Goal: Information Seeking & Learning: Learn about a topic

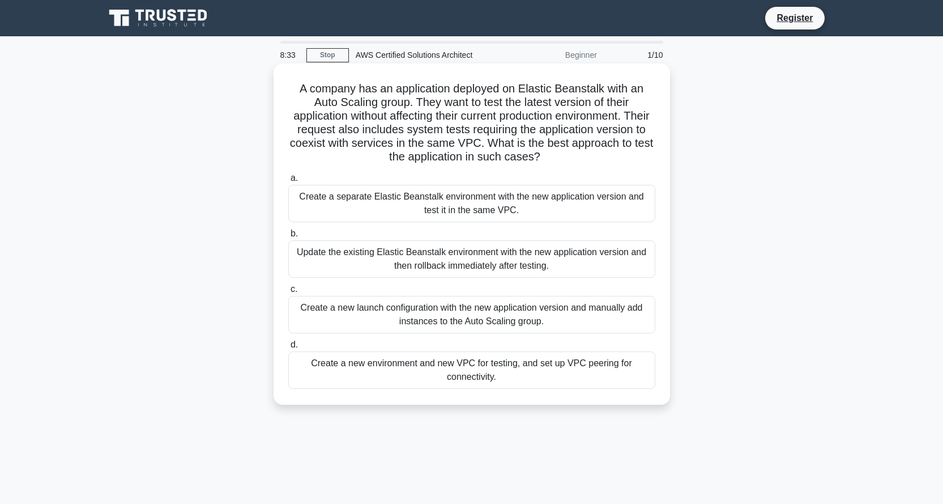
click at [398, 197] on div "Create a separate Elastic Beanstalk environment with the new application versio…" at bounding box center [471, 203] width 367 height 37
click at [288, 182] on input "a. Create a separate Elastic Beanstalk environment with the new application ver…" at bounding box center [288, 177] width 0 height 7
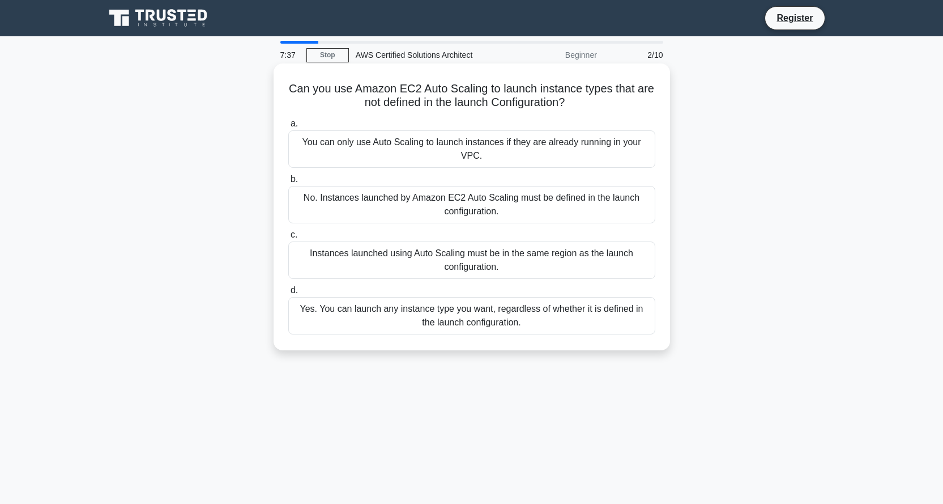
click at [423, 160] on div "You can only use Auto Scaling to launch instances if they are already running i…" at bounding box center [471, 148] width 367 height 37
click at [288, 127] on input "a. You can only use Auto Scaling to launch instances if they are already runnin…" at bounding box center [288, 123] width 0 height 7
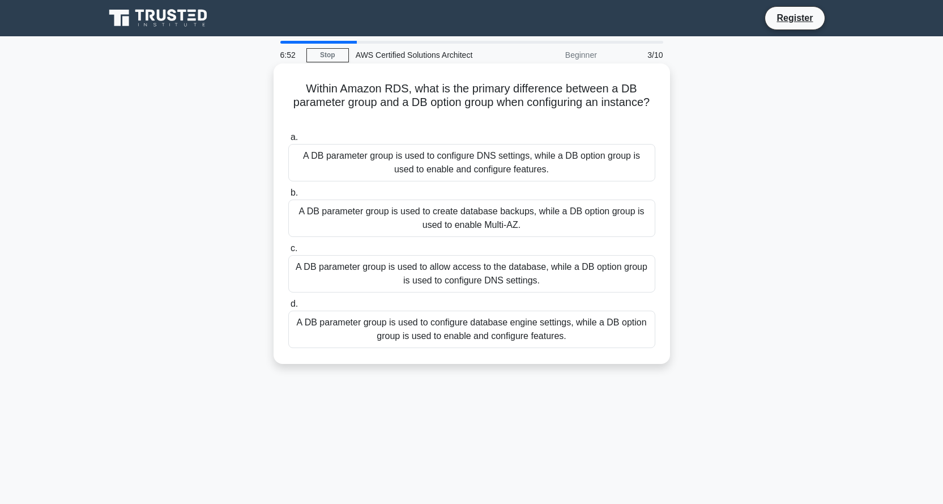
click at [436, 316] on div "A DB parameter group is used to configure database engine settings, while a DB …" at bounding box center [471, 328] width 367 height 37
click at [288, 308] on input "d. A DB parameter group is used to configure database engine settings, while a …" at bounding box center [288, 303] width 0 height 7
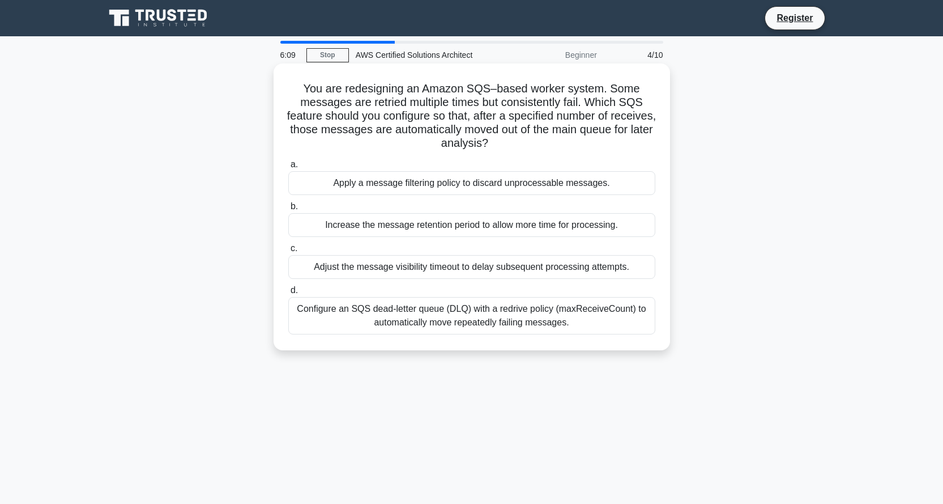
click at [364, 318] on div "Configure an SQS dead-letter queue (DLQ) with a redrive policy (maxReceiveCount…" at bounding box center [471, 315] width 367 height 37
click at [288, 294] on input "d. Configure an SQS dead-letter queue (DLQ) with a redrive policy (maxReceiveCo…" at bounding box center [288, 290] width 0 height 7
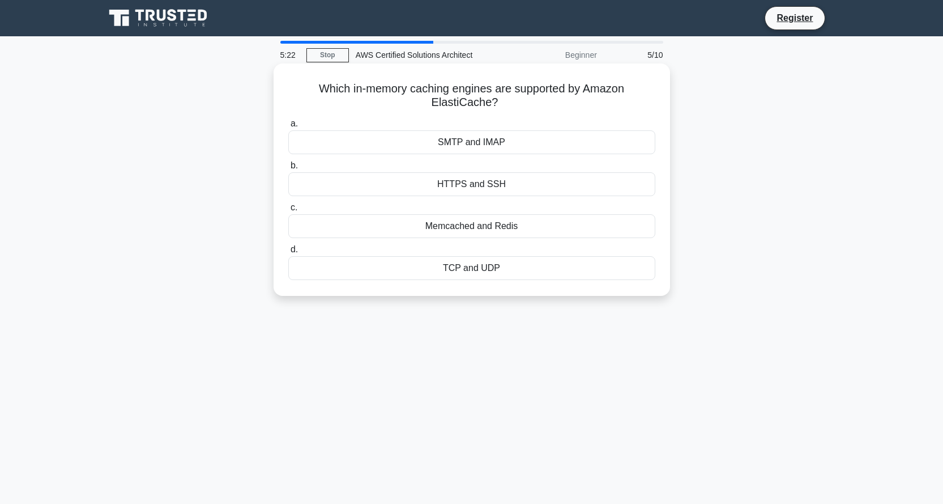
click at [471, 228] on div "Memcached and Redis" at bounding box center [471, 226] width 367 height 24
click at [288, 211] on input "c. Memcached and Redis" at bounding box center [288, 207] width 0 height 7
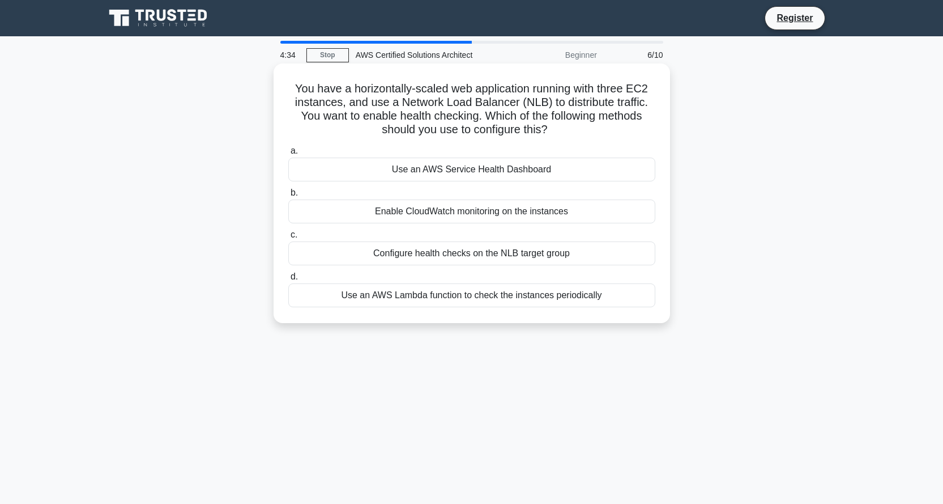
click at [442, 255] on div "Configure health checks on the NLB target group" at bounding box center [471, 253] width 367 height 24
click at [288, 238] on input "c. Configure health checks on the NLB target group" at bounding box center [288, 234] width 0 height 7
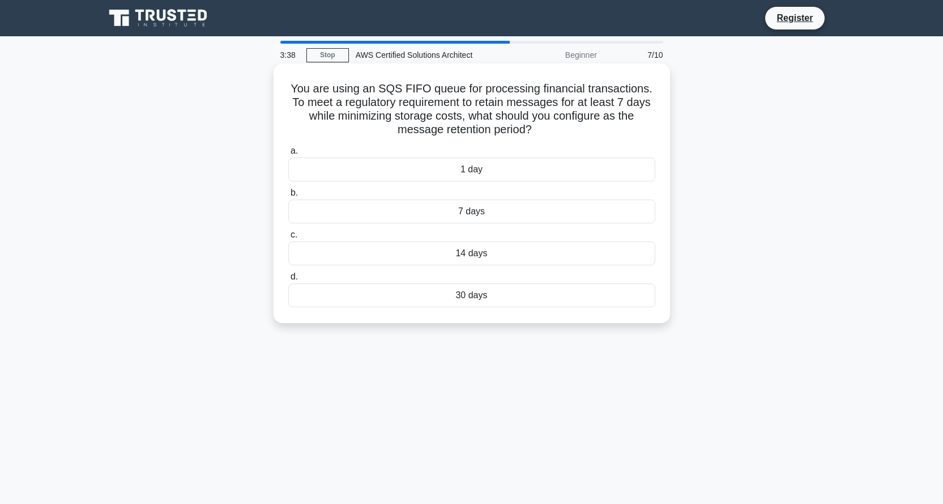
click at [456, 257] on div "14 days" at bounding box center [471, 253] width 367 height 24
click at [288, 238] on input "c. 14 days" at bounding box center [288, 234] width 0 height 7
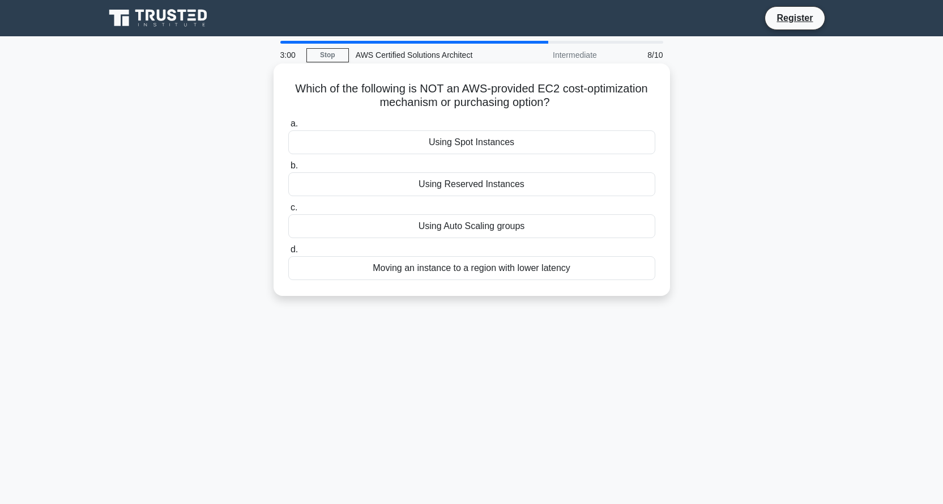
click at [516, 268] on div "Moving an instance to a region with lower latency" at bounding box center [471, 268] width 367 height 24
click at [288, 253] on input "d. Moving an instance to a region with lower latency" at bounding box center [288, 249] width 0 height 7
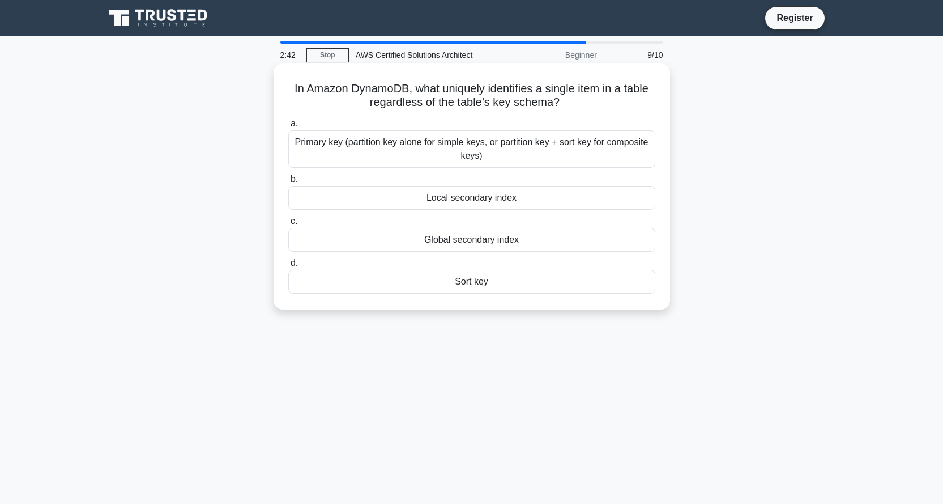
click at [377, 146] on div "Primary key (partition key alone for simple keys, or partition key + sort key f…" at bounding box center [471, 148] width 367 height 37
click at [288, 127] on input "a. Primary key (partition key alone for simple keys, or partition key + sort ke…" at bounding box center [288, 123] width 0 height 7
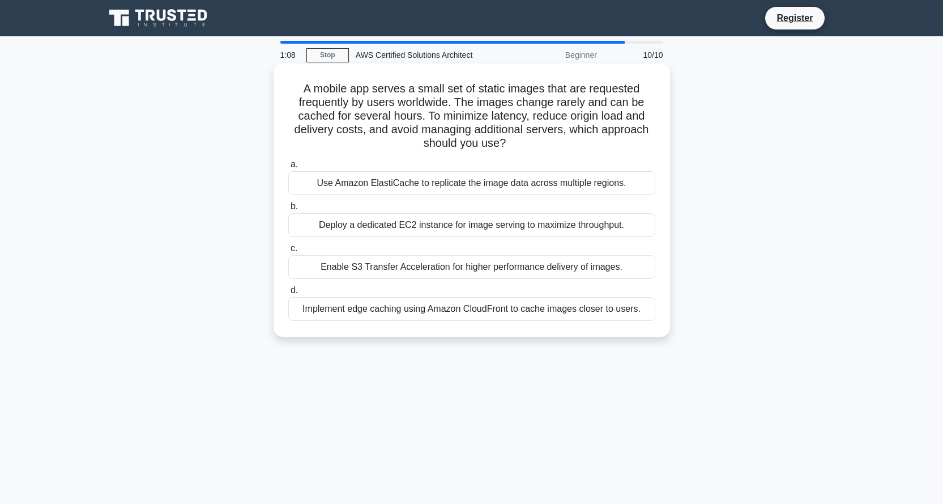
click at [420, 227] on div "Deploy a dedicated EC2 instance for image serving to maximize throughput." at bounding box center [471, 225] width 367 height 24
click at [288, 210] on input "b. Deploy a dedicated EC2 instance for image serving to maximize throughput." at bounding box center [288, 206] width 0 height 7
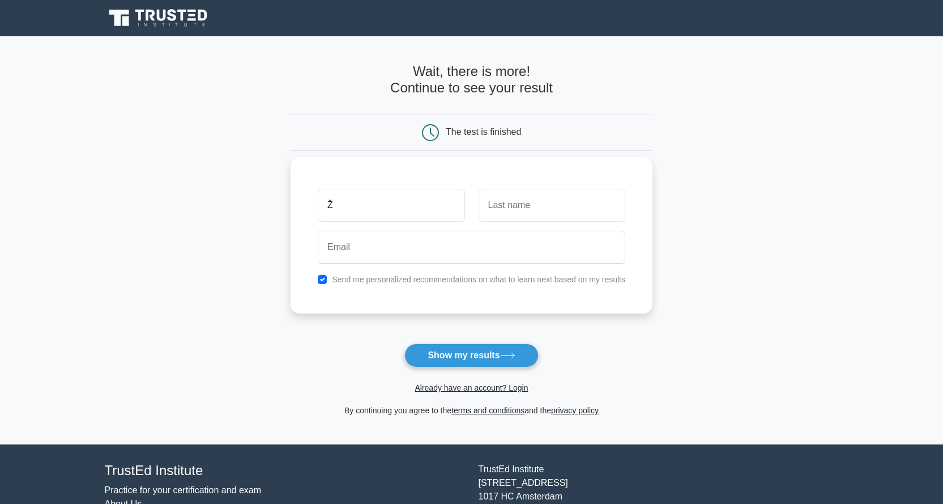
type input "Žygimantas"
click at [510, 208] on input "text" at bounding box center [552, 205] width 147 height 33
type input "Širvys"
click at [322, 279] on input "checkbox" at bounding box center [322, 279] width 9 height 9
checkbox input "false"
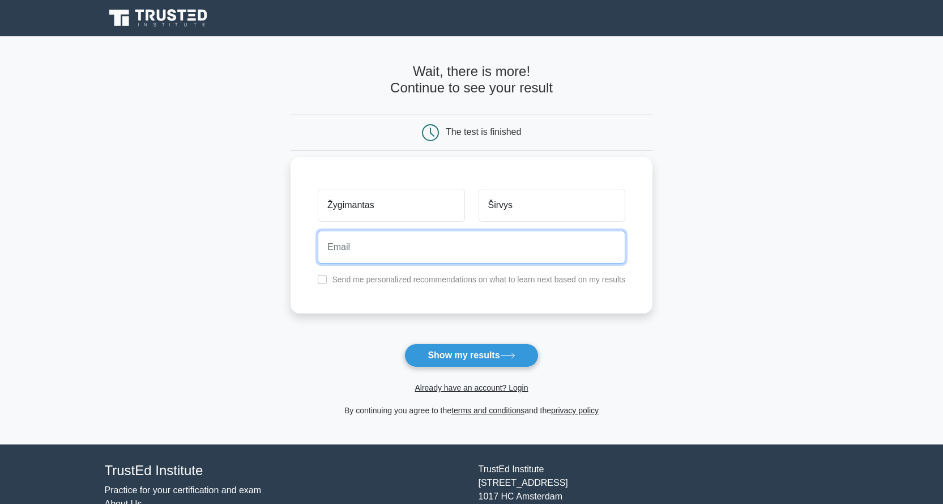
click at [341, 259] on input "email" at bounding box center [472, 247] width 308 height 33
type input "zygimantas.sirvys@gmail.com"
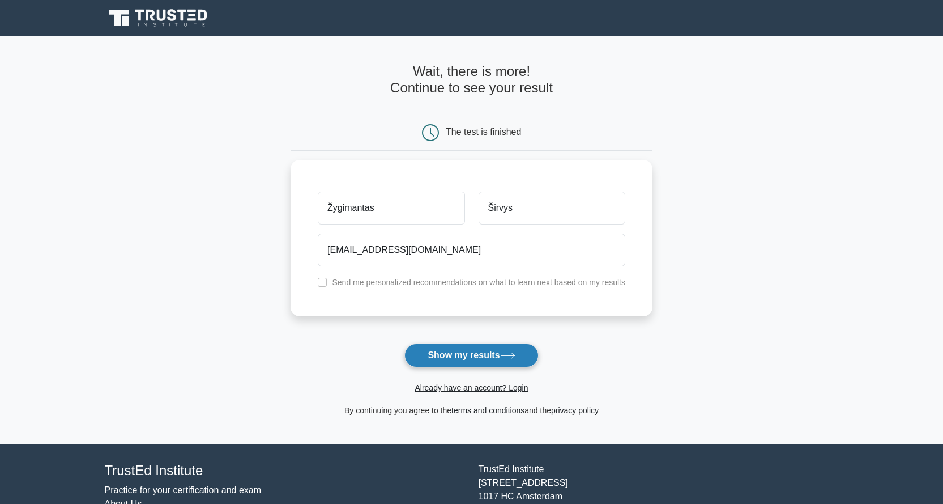
click at [470, 351] on button "Show my results" at bounding box center [471, 355] width 134 height 24
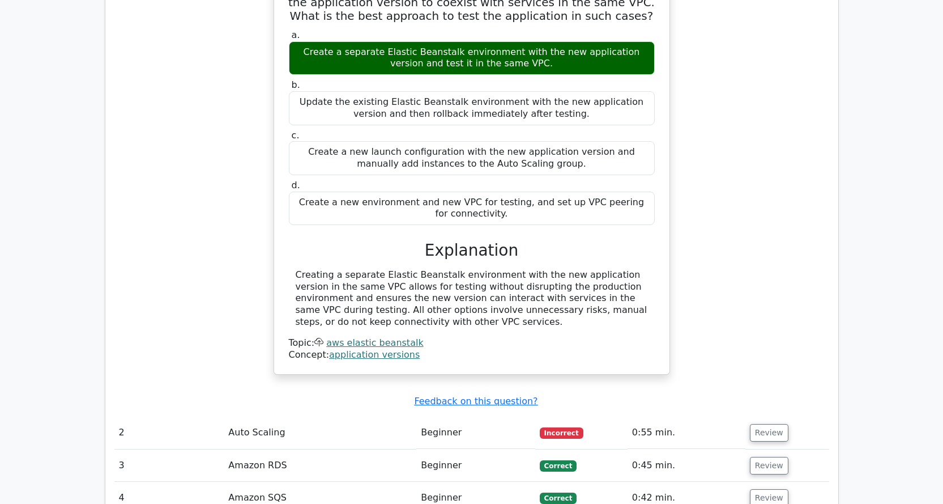
scroll to position [1190, 0]
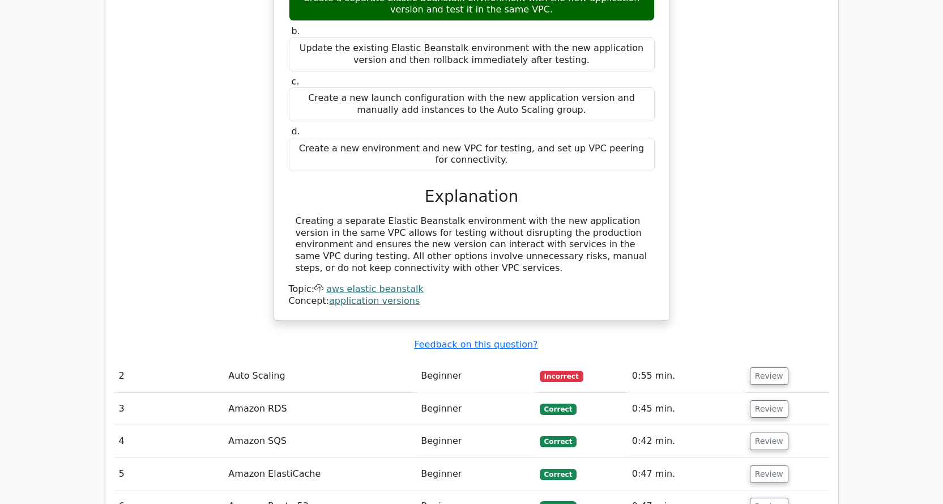
click at [361, 360] on td "Auto Scaling" at bounding box center [320, 376] width 193 height 32
click at [763, 367] on button "Review" at bounding box center [769, 376] width 39 height 18
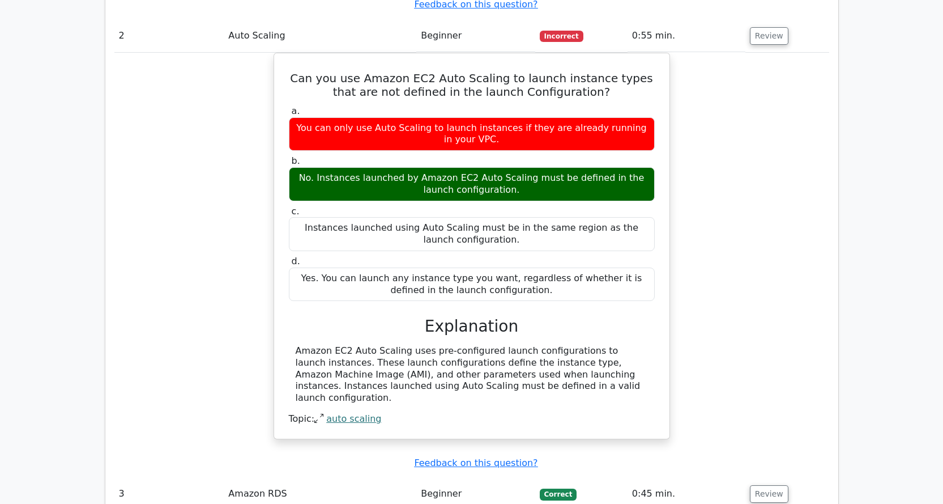
scroll to position [1699, 0]
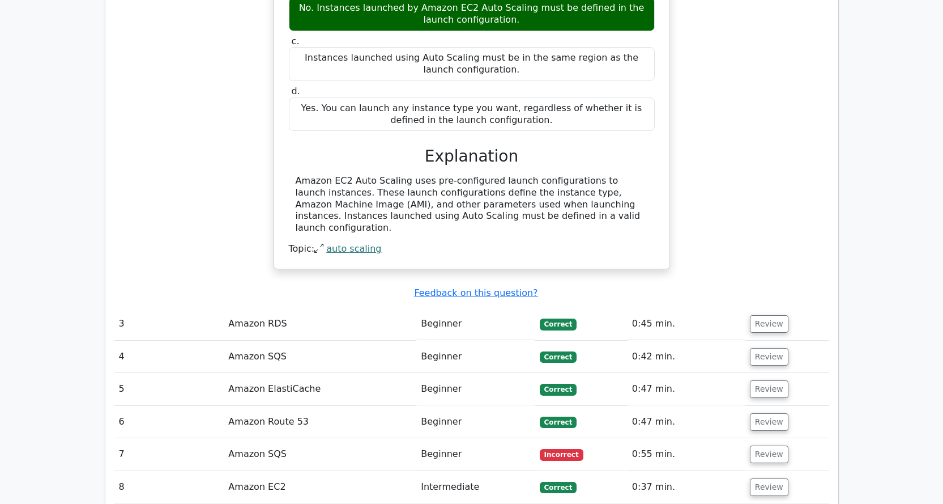
click at [505, 308] on td "Beginner" at bounding box center [475, 324] width 119 height 32
click at [769, 315] on button "Review" at bounding box center [769, 324] width 39 height 18
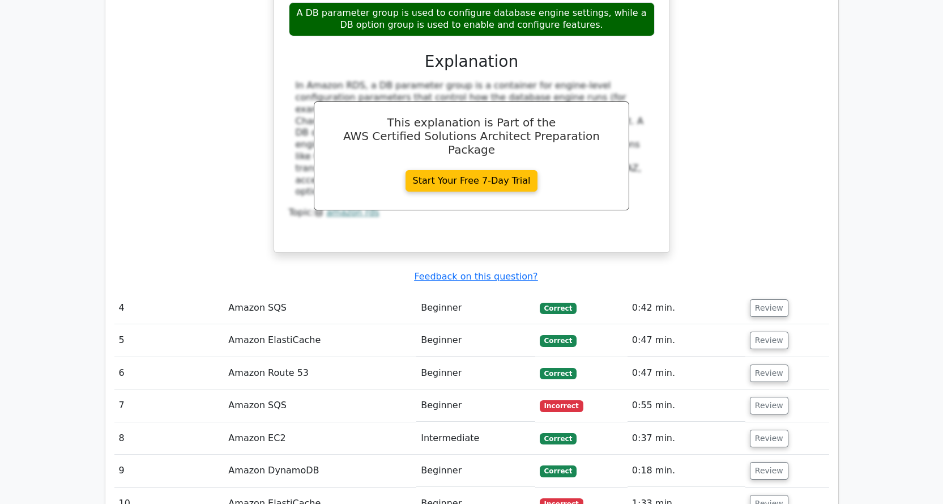
scroll to position [2323, 0]
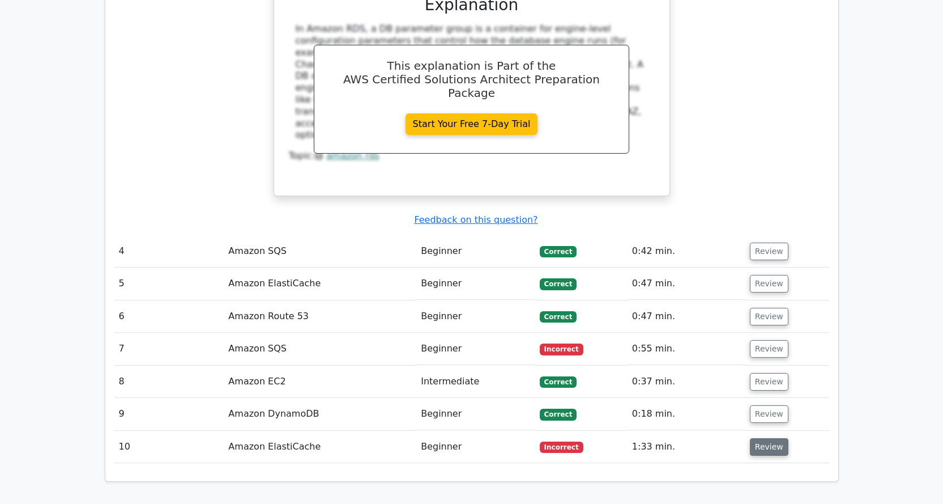
click at [764, 438] on button "Review" at bounding box center [769, 447] width 39 height 18
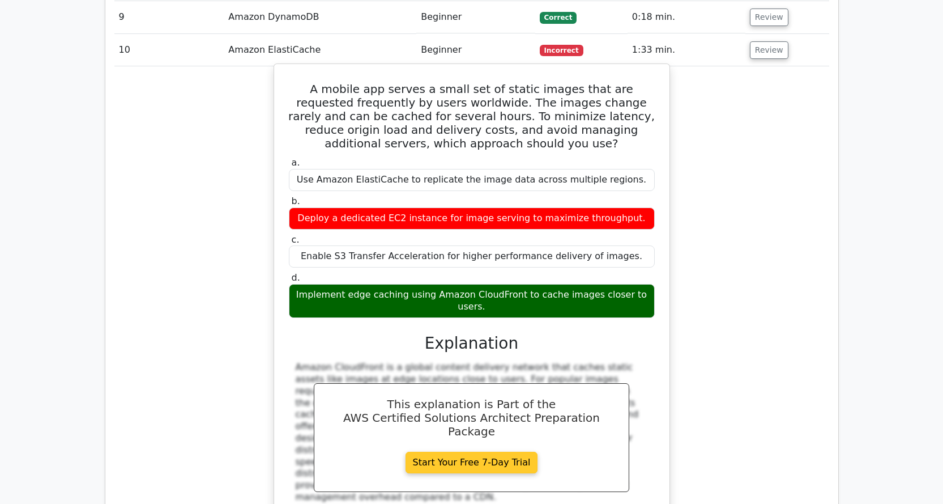
scroll to position [2436, 0]
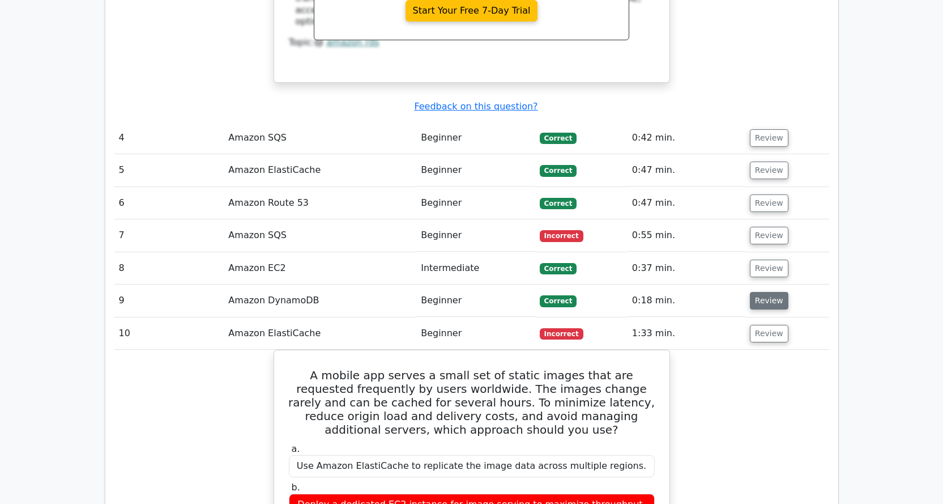
click at [764, 292] on button "Review" at bounding box center [769, 301] width 39 height 18
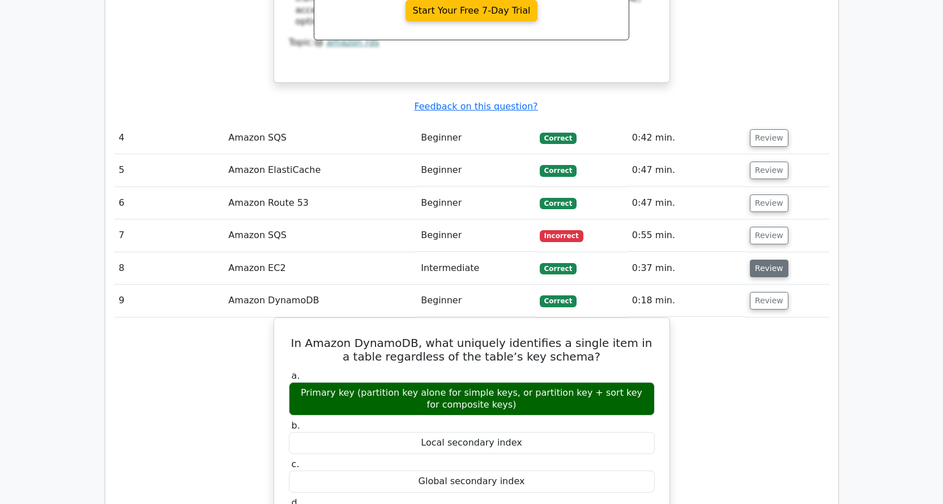
click at [764, 259] on button "Review" at bounding box center [769, 268] width 39 height 18
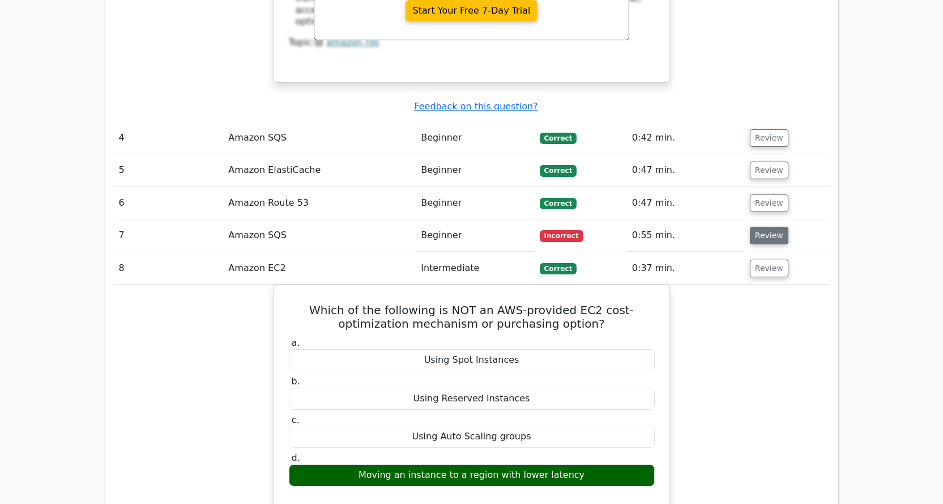
click at [761, 227] on button "Review" at bounding box center [769, 236] width 39 height 18
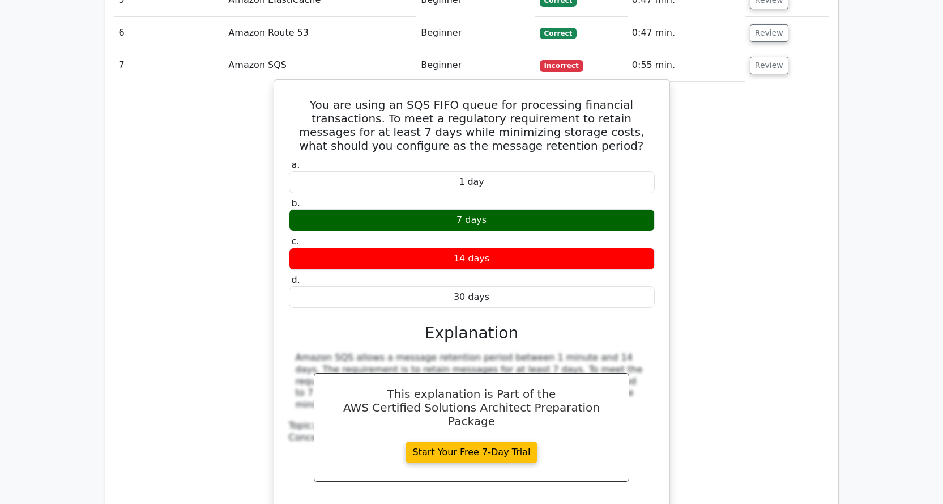
scroll to position [2323, 0]
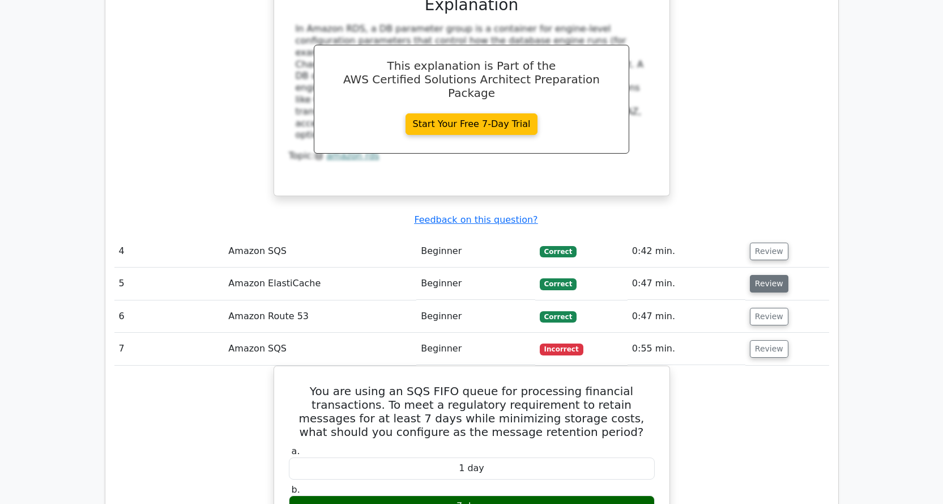
click at [775, 275] on button "Review" at bounding box center [769, 284] width 39 height 18
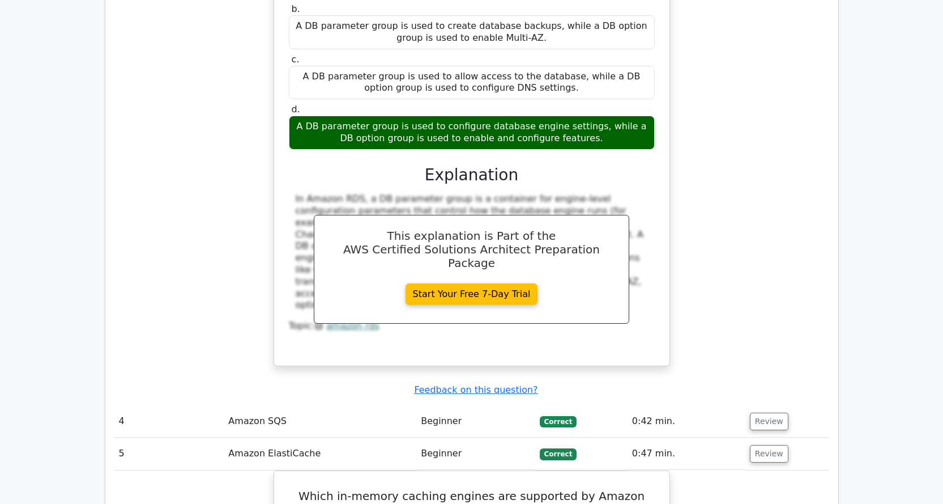
scroll to position [2266, 0]
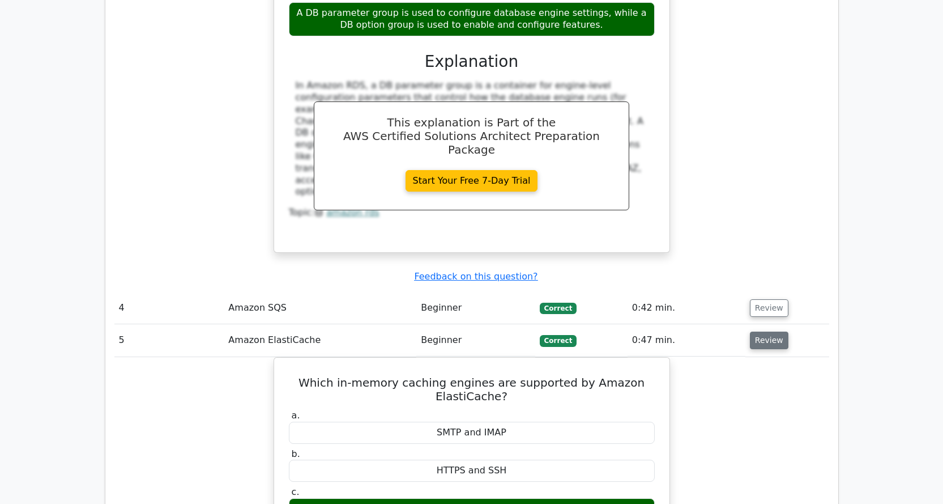
click at [761, 331] on button "Review" at bounding box center [769, 340] width 39 height 18
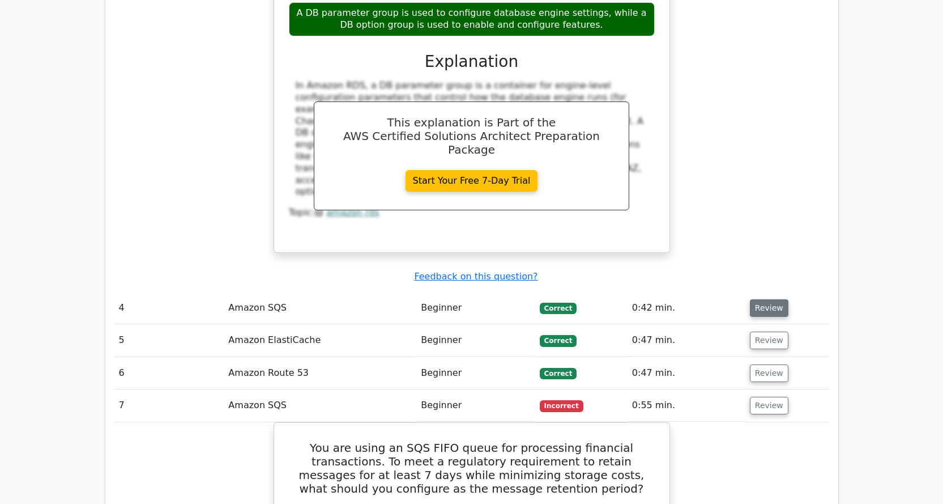
click at [763, 299] on button "Review" at bounding box center [769, 308] width 39 height 18
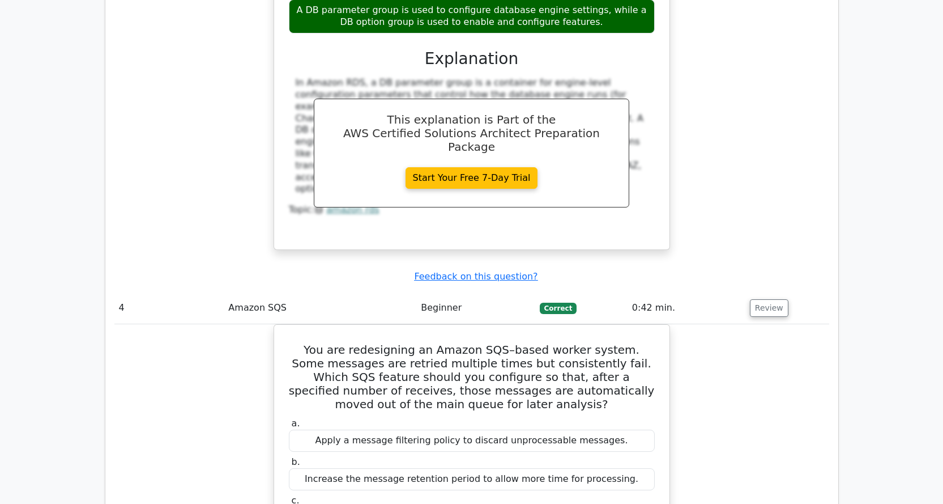
scroll to position [1983, 0]
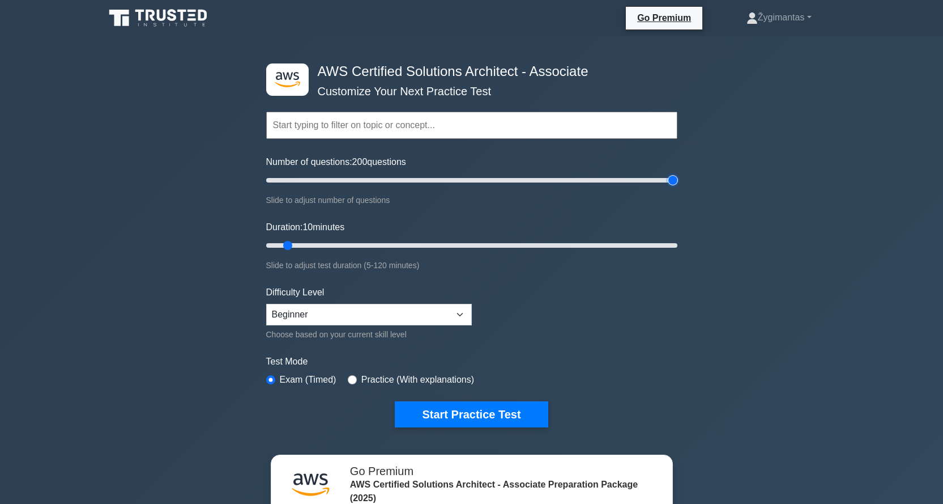
drag, startPoint x: 279, startPoint y: 176, endPoint x: 697, endPoint y: 196, distance: 418.5
type input "200"
click at [678, 187] on input "Number of questions: 200 questions" at bounding box center [471, 180] width 411 height 14
click at [348, 378] on input "radio" at bounding box center [352, 379] width 9 height 9
radio input "true"
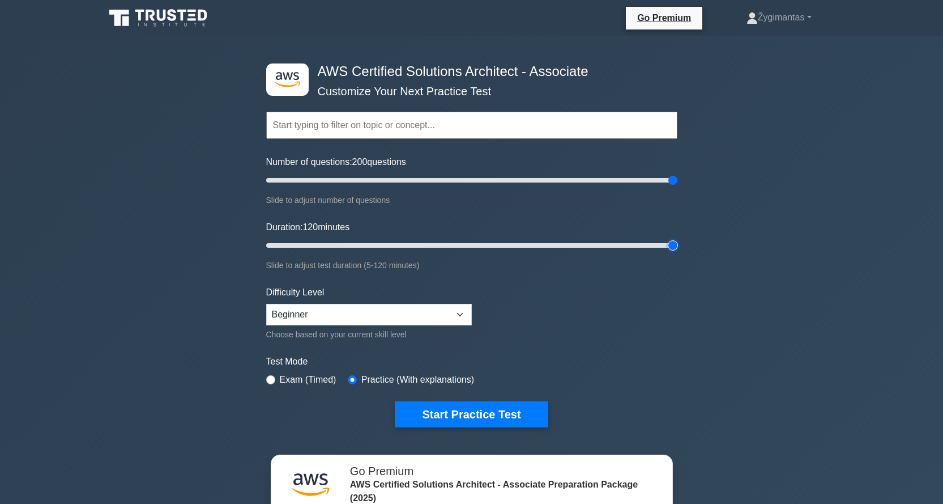
drag, startPoint x: 286, startPoint y: 245, endPoint x: 731, endPoint y: 258, distance: 444.9
type input "120"
click at [678, 252] on input "Duration: 120 minutes" at bounding box center [471, 245] width 411 height 14
click at [461, 311] on select "Beginner Intermediate Expert" at bounding box center [369, 315] width 206 height 22
click at [266, 304] on select "Beginner Intermediate Expert" at bounding box center [369, 315] width 206 height 22
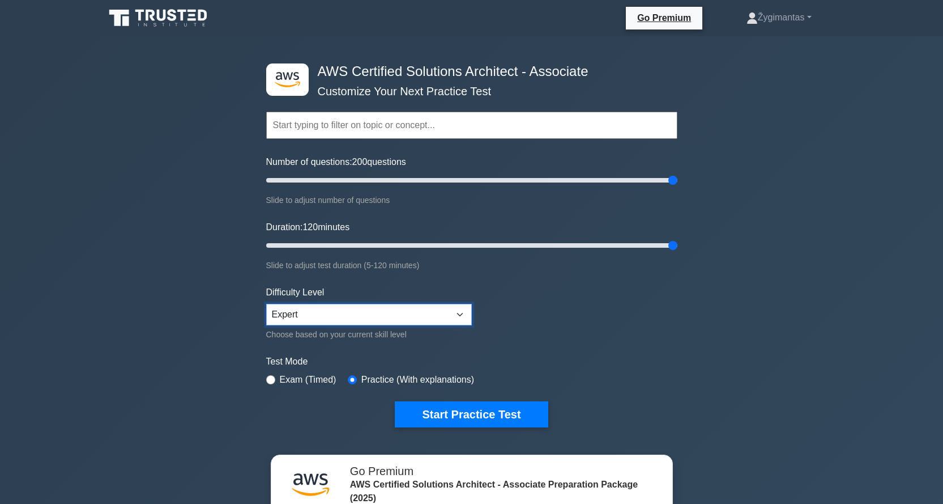
click at [428, 312] on select "Beginner Intermediate Expert" at bounding box center [369, 315] width 206 height 22
click at [266, 304] on select "Beginner Intermediate Expert" at bounding box center [369, 315] width 206 height 22
drag, startPoint x: 373, startPoint y: 316, endPoint x: 367, endPoint y: 318, distance: 6.1
click at [373, 316] on select "Beginner Intermediate Expert" at bounding box center [369, 315] width 206 height 22
select select "beginner"
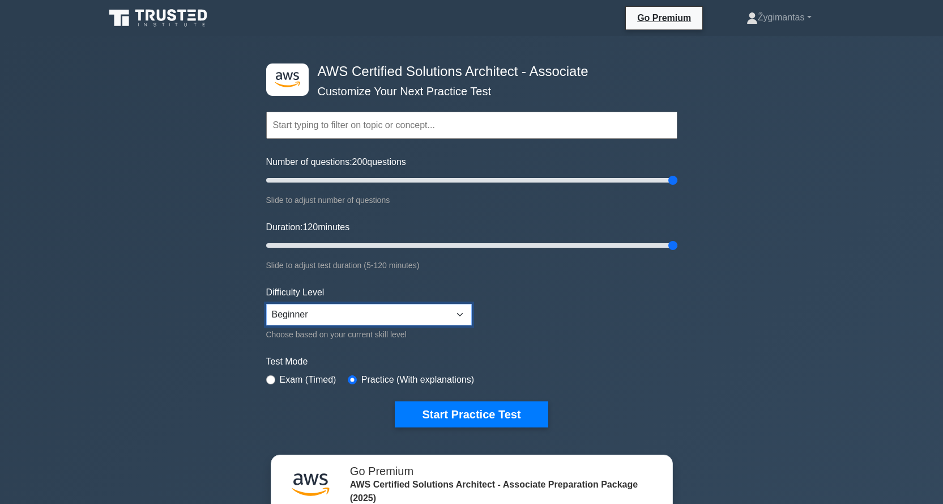
click at [266, 304] on select "Beginner Intermediate Expert" at bounding box center [369, 315] width 206 height 22
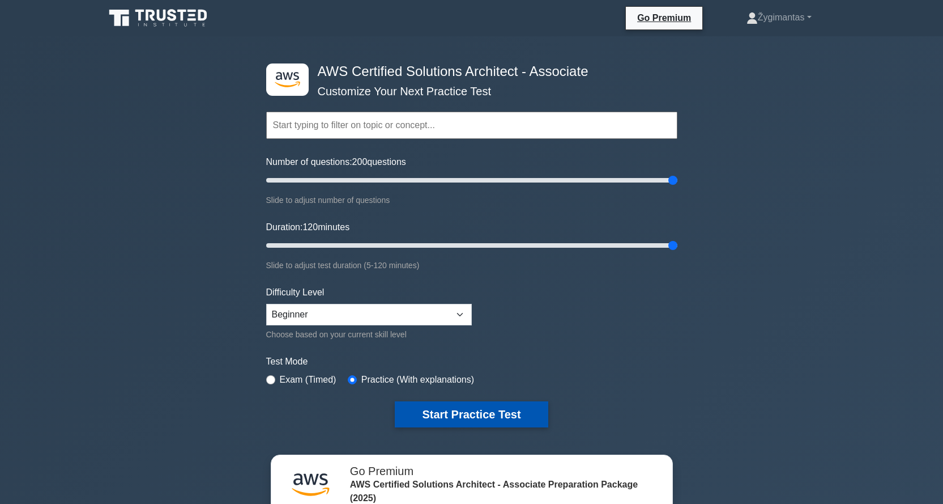
click at [485, 413] on button "Start Practice Test" at bounding box center [471, 414] width 153 height 26
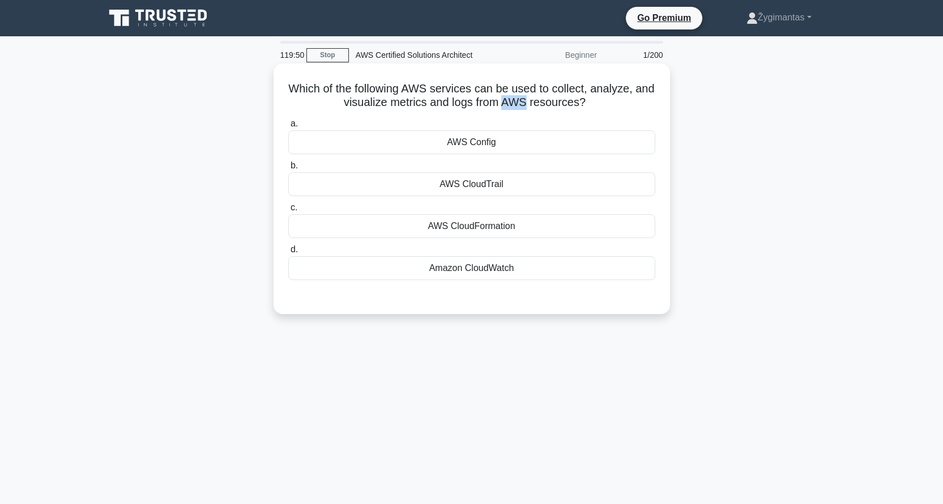
drag, startPoint x: 540, startPoint y: 100, endPoint x: 514, endPoint y: 106, distance: 27.2
click at [514, 106] on h5 "Which of the following AWS services can be used to collect, analyze, and visual…" at bounding box center [471, 96] width 369 height 28
drag, startPoint x: 353, startPoint y: 103, endPoint x: 437, endPoint y: 104, distance: 83.9
click at [437, 104] on h5 "Which of the following AWS services can be used to collect, analyze, and visual…" at bounding box center [471, 96] width 369 height 28
click at [487, 265] on div "Amazon CloudWatch" at bounding box center [471, 268] width 367 height 24
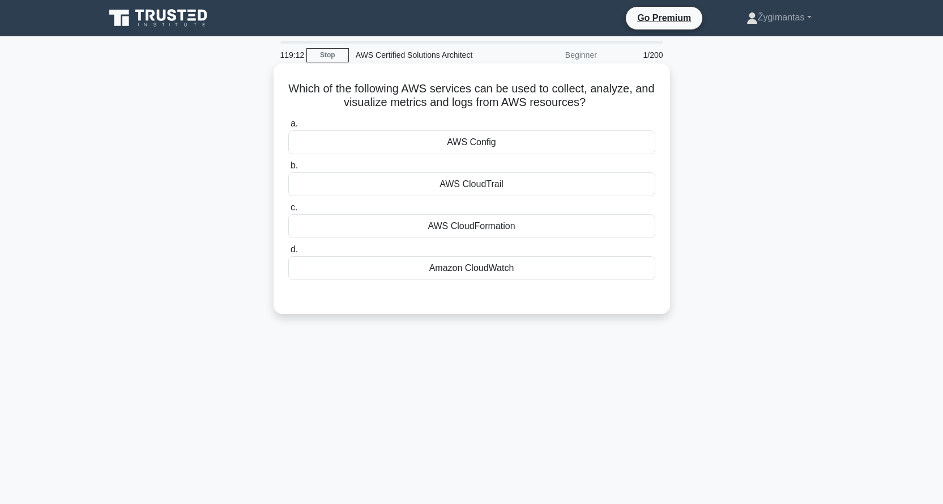
click at [288, 253] on input "d. Amazon CloudWatch" at bounding box center [288, 249] width 0 height 7
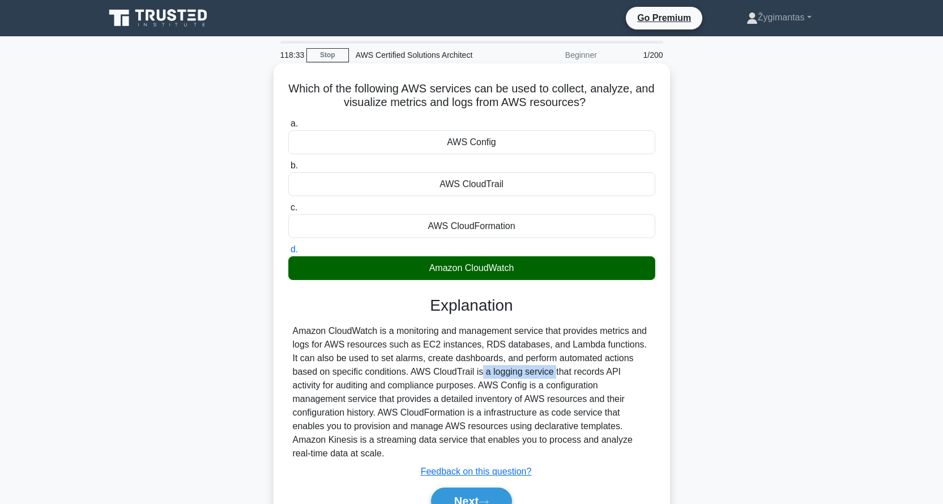
drag, startPoint x: 385, startPoint y: 372, endPoint x: 458, endPoint y: 373, distance: 72.5
click at [458, 373] on div "Amazon CloudWatch is a monitoring and management service that provides metrics …" at bounding box center [472, 392] width 358 height 136
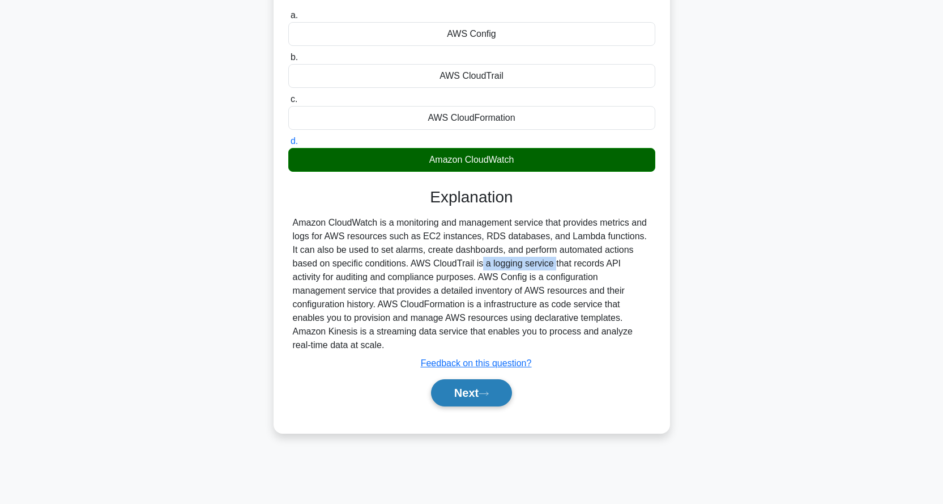
click at [471, 379] on button "Next" at bounding box center [471, 392] width 81 height 27
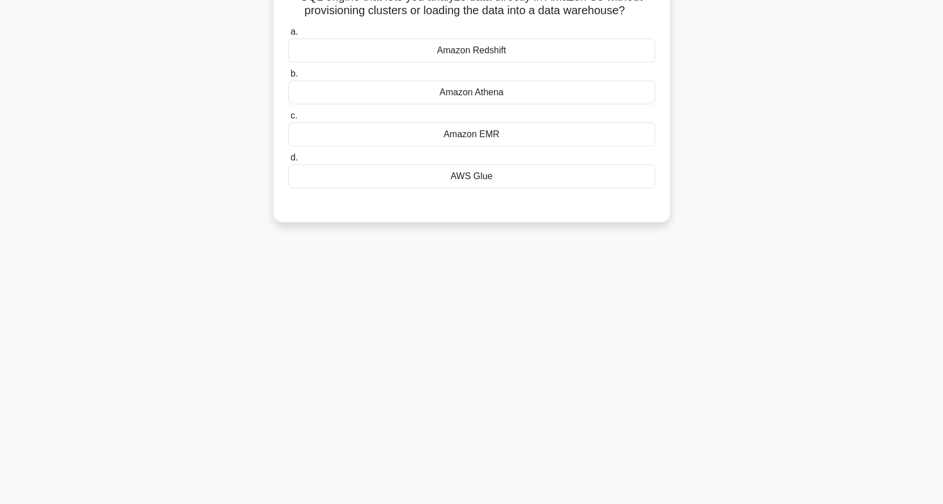
scroll to position [0, 0]
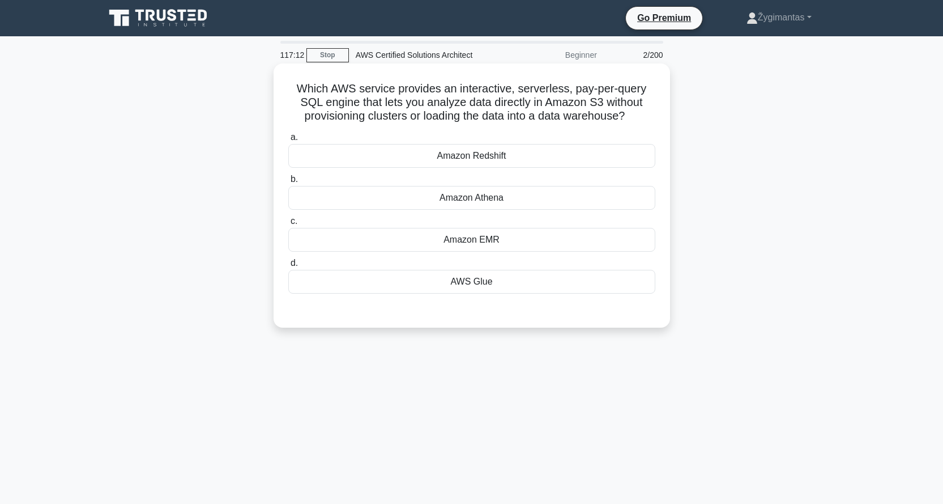
click at [530, 288] on div "AWS Glue" at bounding box center [471, 282] width 367 height 24
click at [288, 267] on input "d. AWS Glue" at bounding box center [288, 262] width 0 height 7
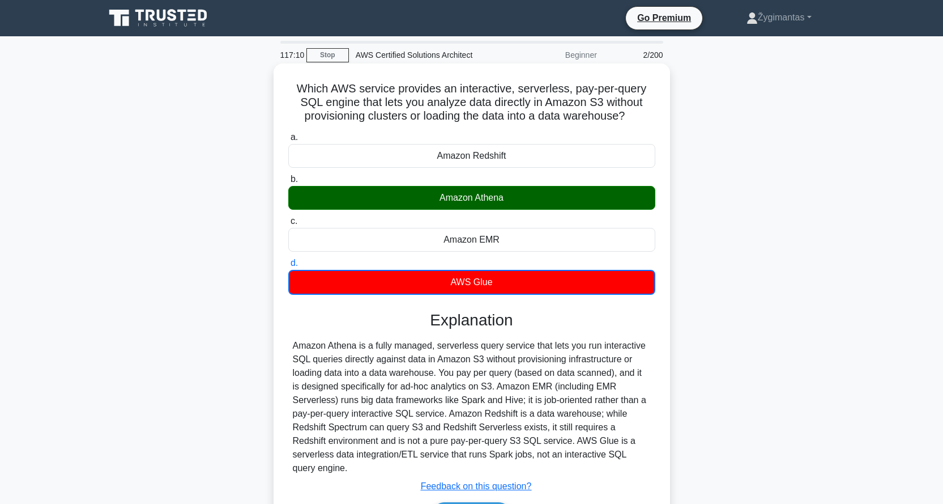
scroll to position [108, 0]
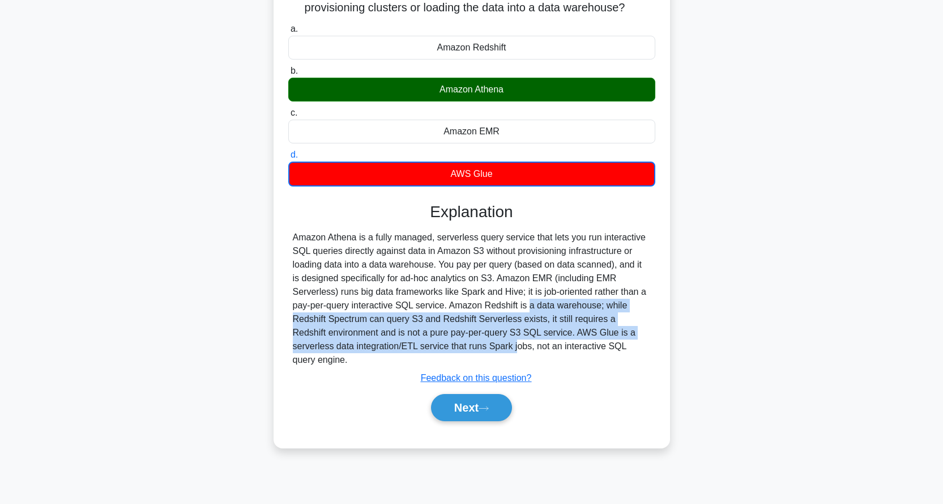
drag, startPoint x: 423, startPoint y: 306, endPoint x: 407, endPoint y: 348, distance: 44.6
click at [407, 348] on div "Amazon Athena is a fully managed, serverless query service that lets you run in…" at bounding box center [472, 299] width 358 height 136
click at [465, 394] on button "Next" at bounding box center [471, 407] width 81 height 27
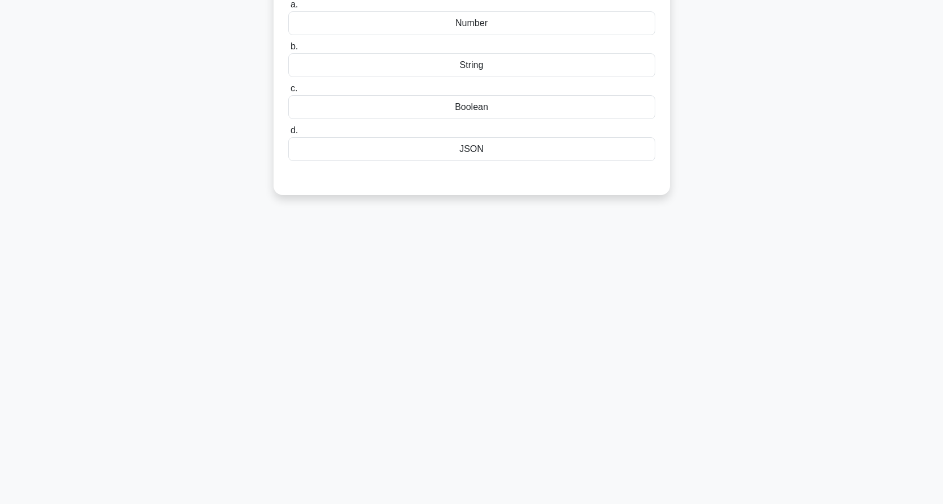
scroll to position [0, 0]
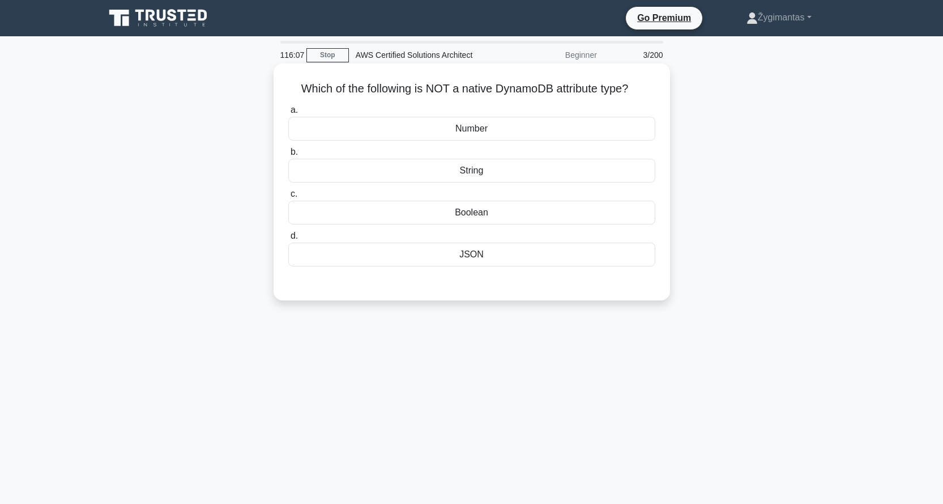
click at [470, 257] on div "JSON" at bounding box center [471, 254] width 367 height 24
click at [288, 240] on input "d. JSON" at bounding box center [288, 235] width 0 height 7
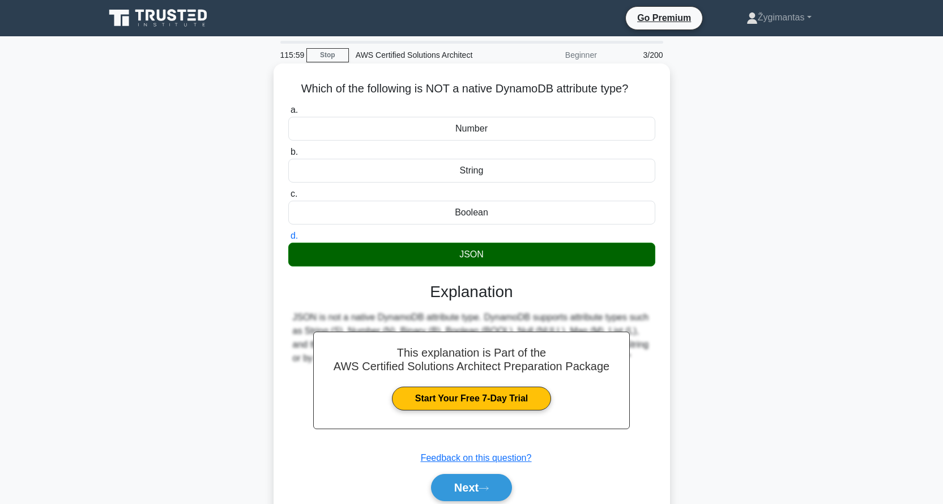
scroll to position [108, 0]
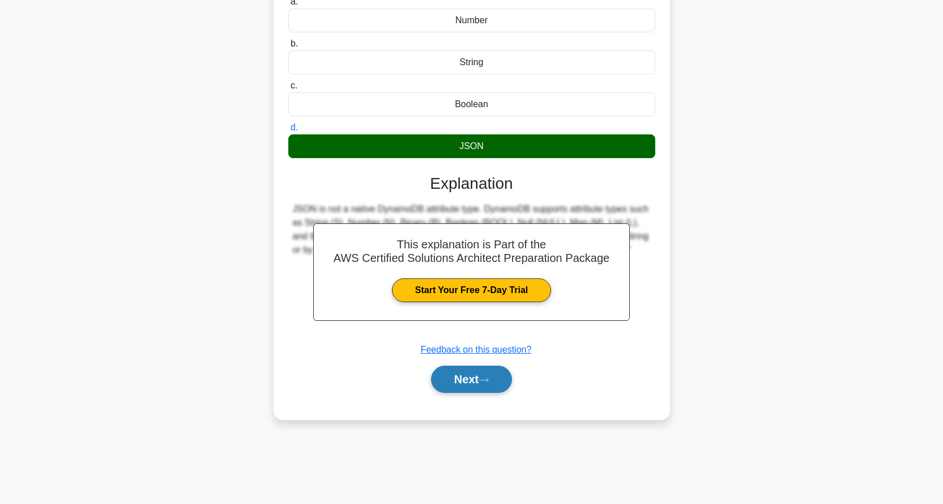
click at [475, 380] on button "Next" at bounding box center [471, 378] width 81 height 27
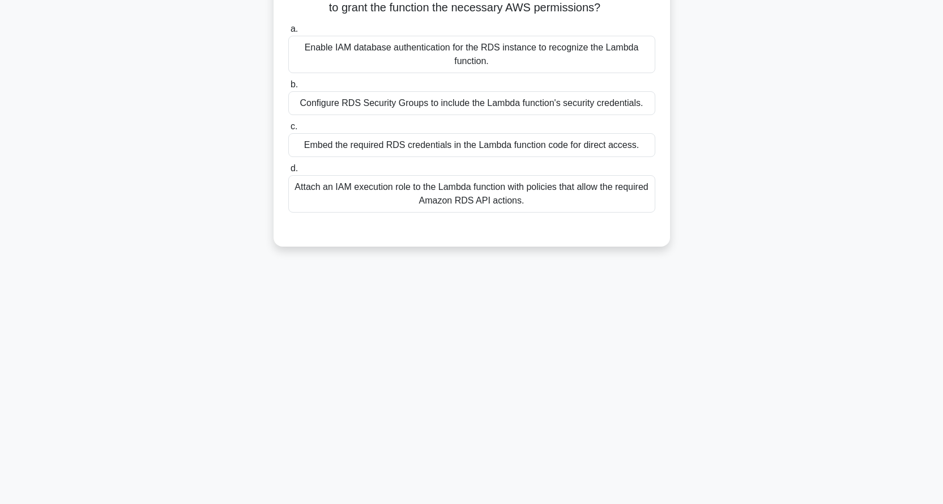
scroll to position [0, 0]
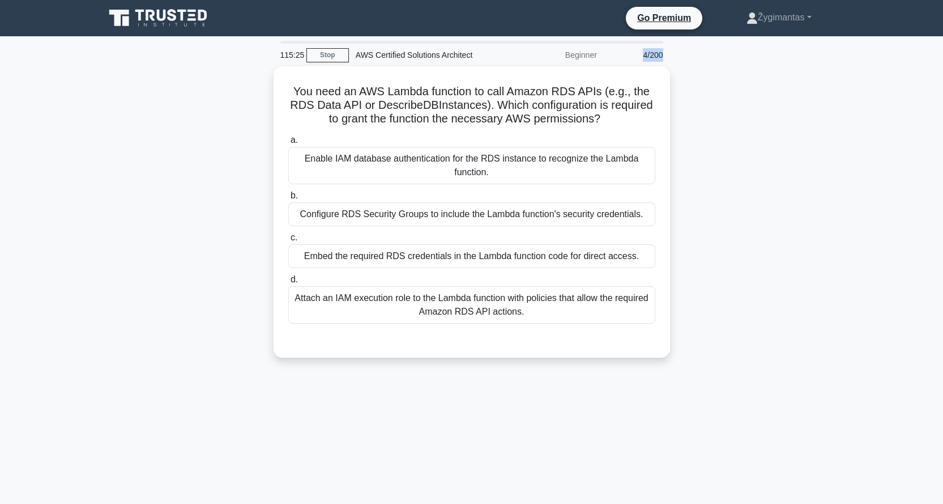
drag, startPoint x: 663, startPoint y: 53, endPoint x: 642, endPoint y: 58, distance: 21.6
click at [642, 58] on div "4/200" at bounding box center [637, 55] width 66 height 23
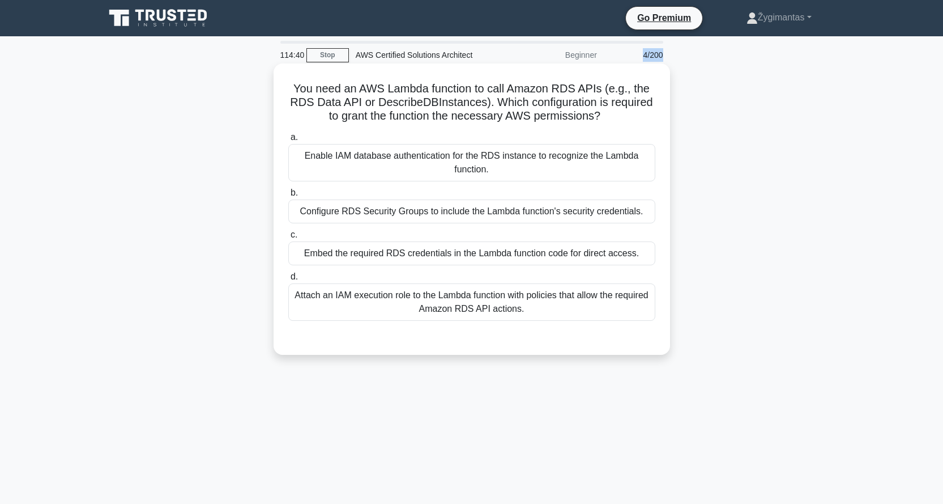
drag, startPoint x: 555, startPoint y: 90, endPoint x: 603, endPoint y: 118, distance: 56.4
click at [603, 118] on h5 "You need an AWS Lambda function to call Amazon RDS APIs (e.g., the RDS Data API…" at bounding box center [471, 103] width 369 height 42
click at [367, 209] on div "Configure RDS Security Groups to include the Lambda function's security credent…" at bounding box center [471, 211] width 367 height 24
click at [288, 197] on input "b. Configure RDS Security Groups to include the Lambda function's security cred…" at bounding box center [288, 192] width 0 height 7
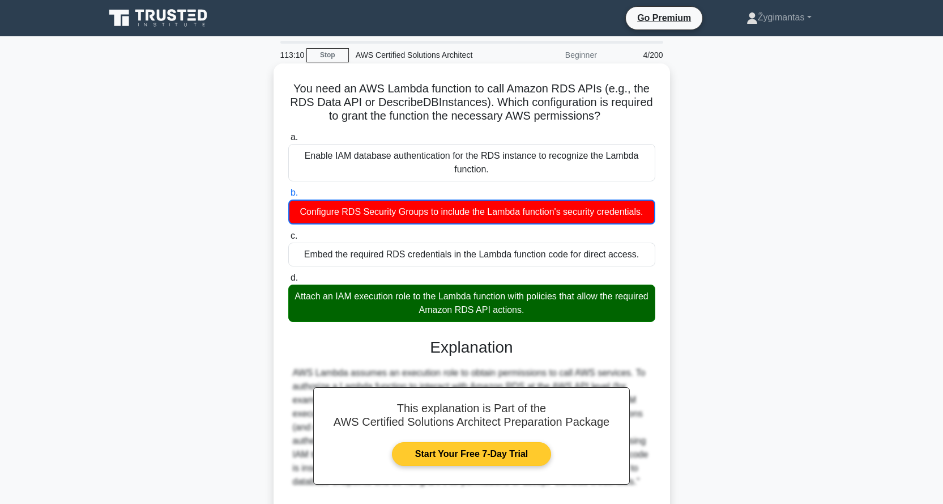
scroll to position [108, 0]
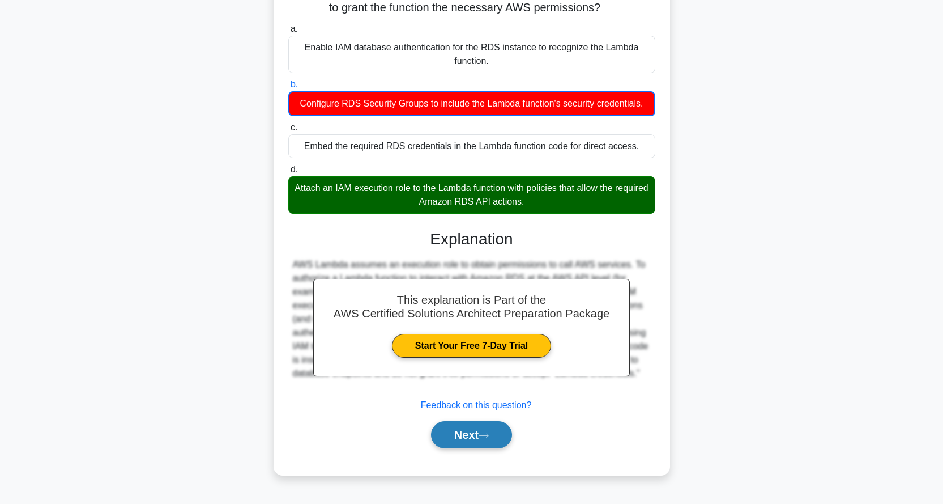
click at [473, 433] on button "Next" at bounding box center [471, 434] width 81 height 27
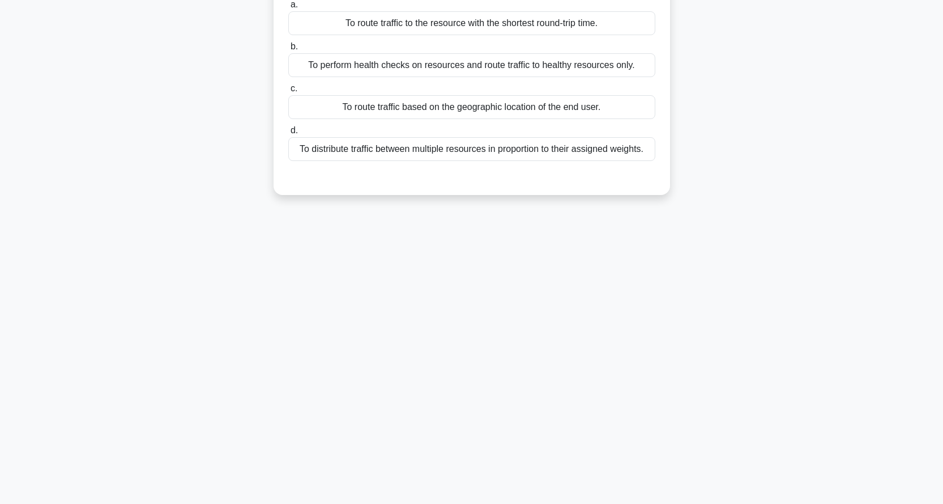
scroll to position [0, 0]
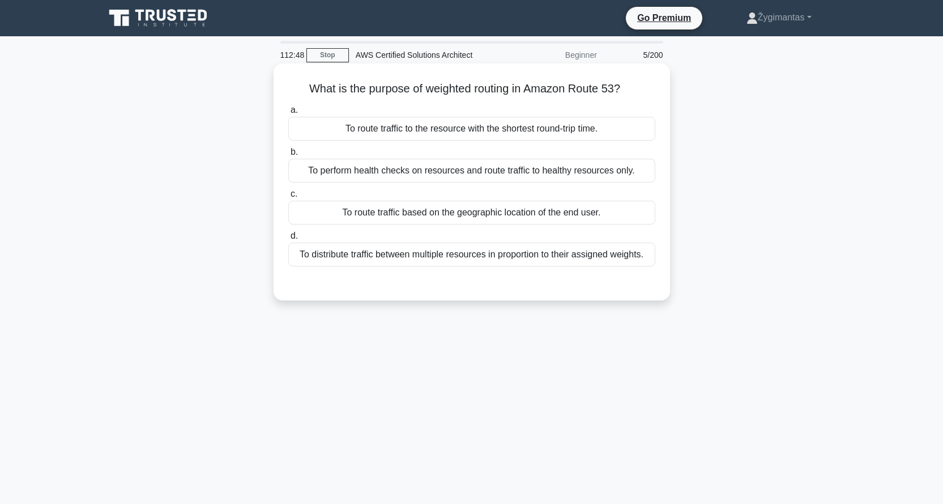
click at [437, 126] on div "To route traffic to the resource with the shortest round-trip time." at bounding box center [471, 129] width 367 height 24
click at [288, 114] on input "a. To route traffic to the resource with the shortest round-trip time." at bounding box center [288, 110] width 0 height 7
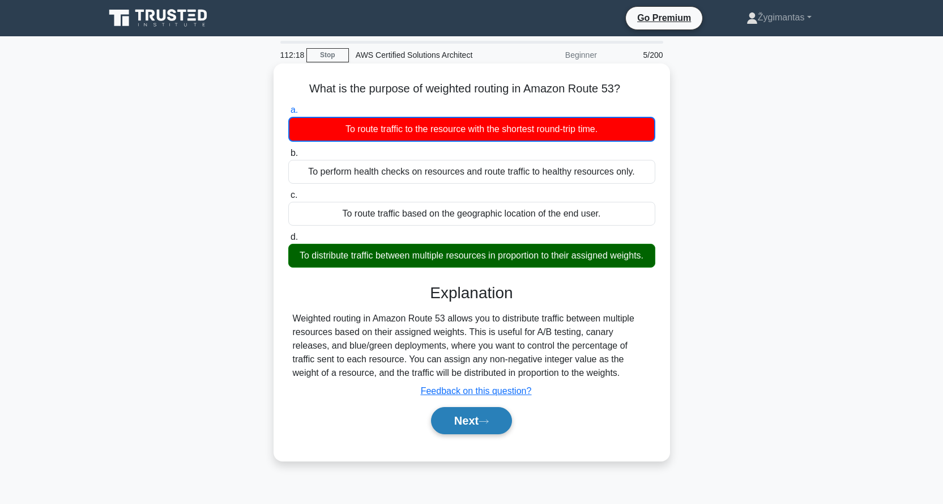
click at [475, 428] on button "Next" at bounding box center [471, 420] width 81 height 27
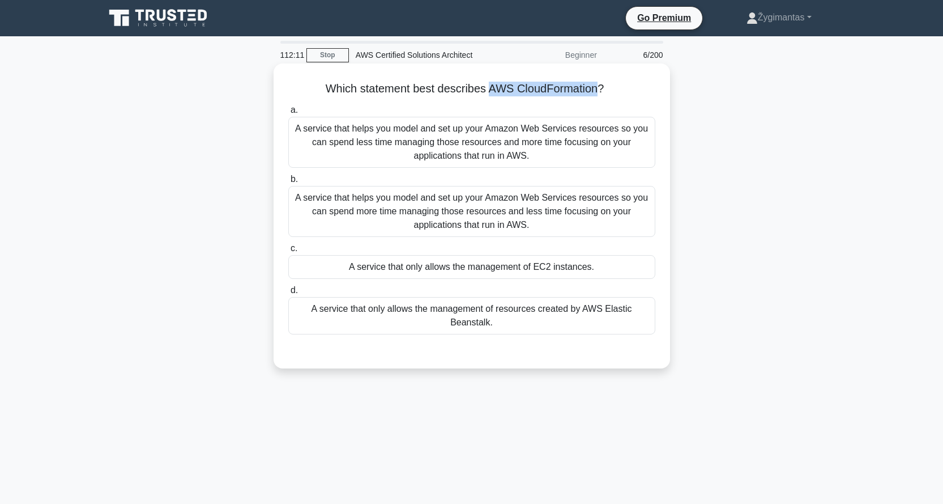
drag, startPoint x: 599, startPoint y: 87, endPoint x: 492, endPoint y: 88, distance: 107.6
click at [492, 88] on h5 "Which statement best describes AWS CloudFormation? .spinner_0XTQ{transform-orig…" at bounding box center [471, 89] width 369 height 15
click at [468, 139] on div "A service that helps you model and set up your Amazon Web Services resources so…" at bounding box center [471, 142] width 367 height 51
click at [288, 114] on input "a. A service that helps you model and set up your Amazon Web Services resources…" at bounding box center [288, 110] width 0 height 7
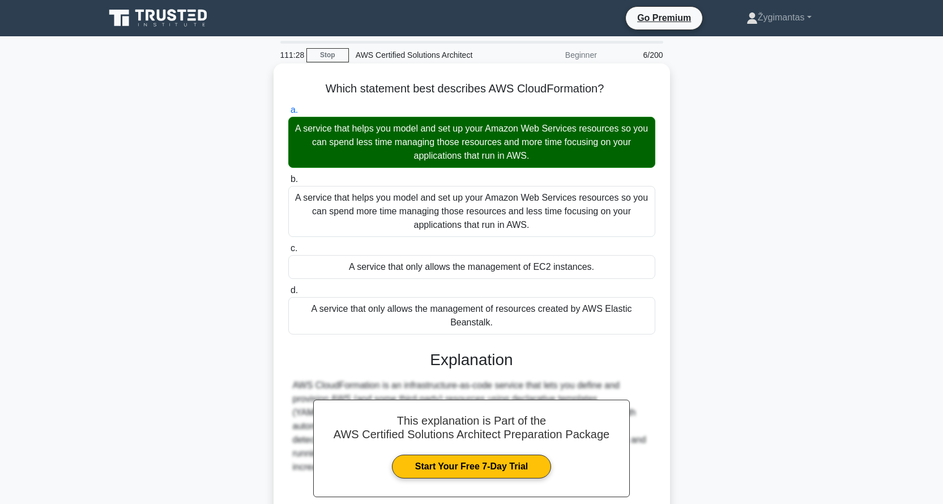
scroll to position [114, 0]
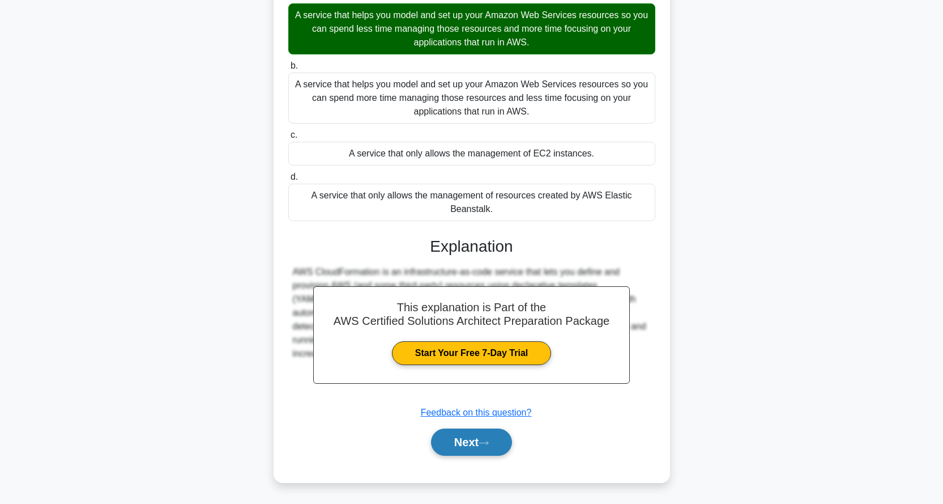
click at [476, 446] on button "Next" at bounding box center [471, 441] width 81 height 27
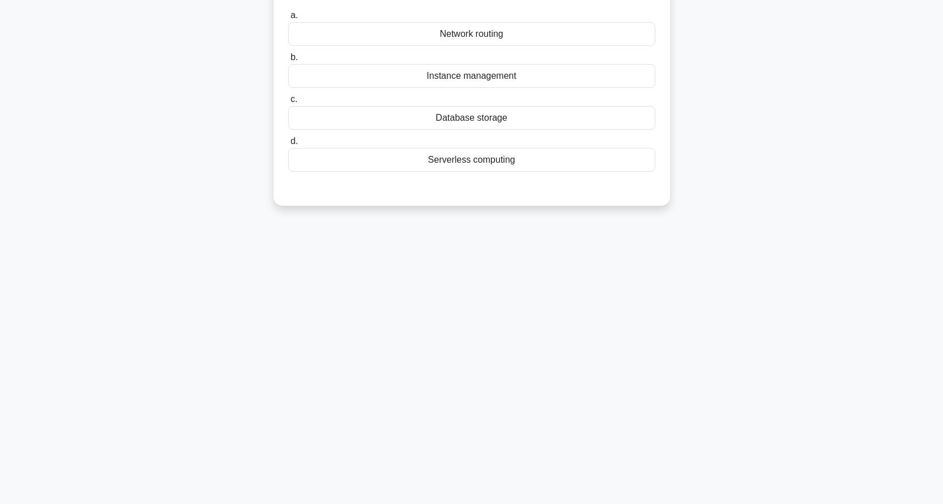
scroll to position [0, 0]
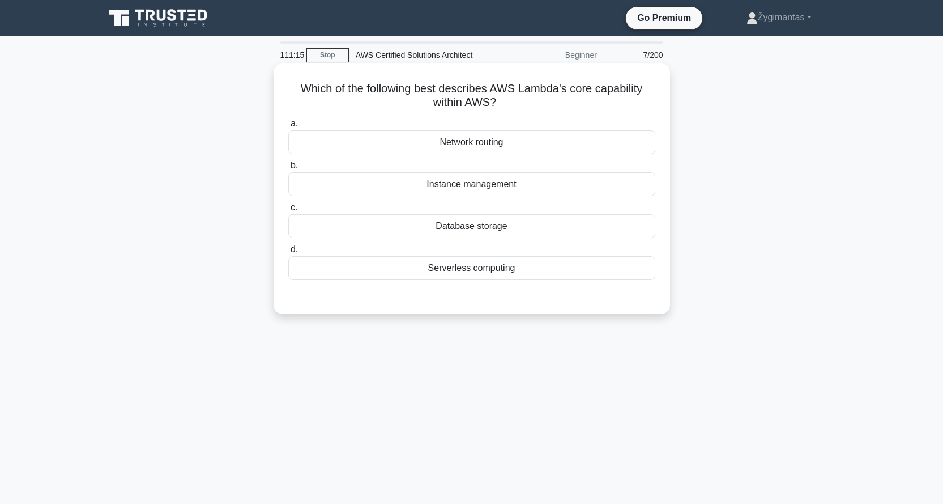
click at [502, 272] on div "Serverless computing" at bounding box center [471, 268] width 367 height 24
click at [288, 253] on input "d. Serverless computing" at bounding box center [288, 249] width 0 height 7
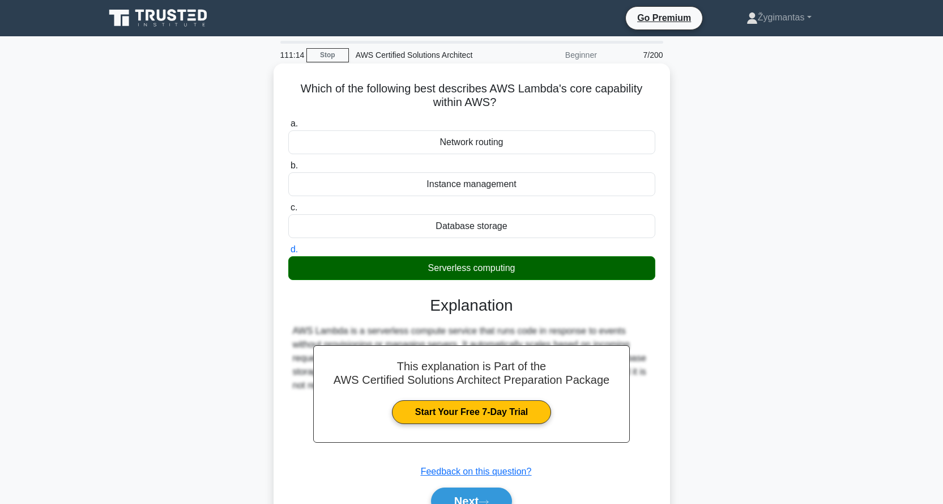
scroll to position [108, 0]
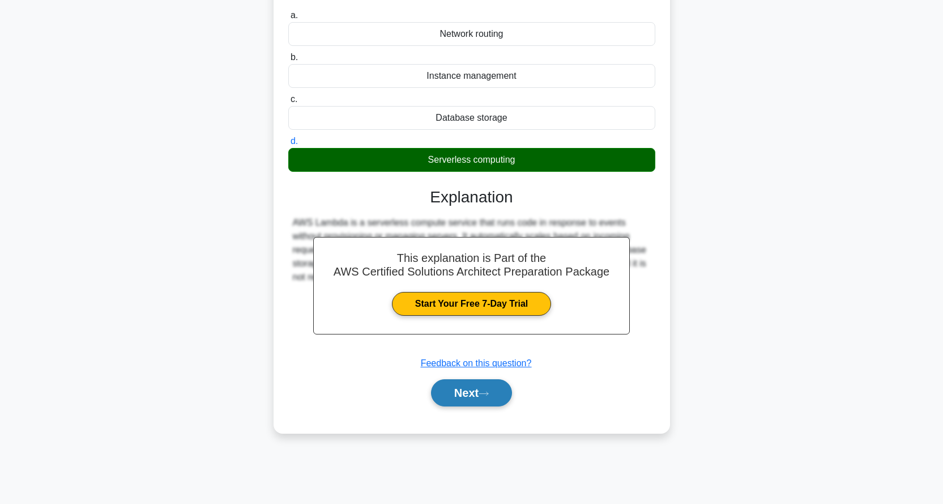
click at [497, 394] on button "Next" at bounding box center [471, 392] width 81 height 27
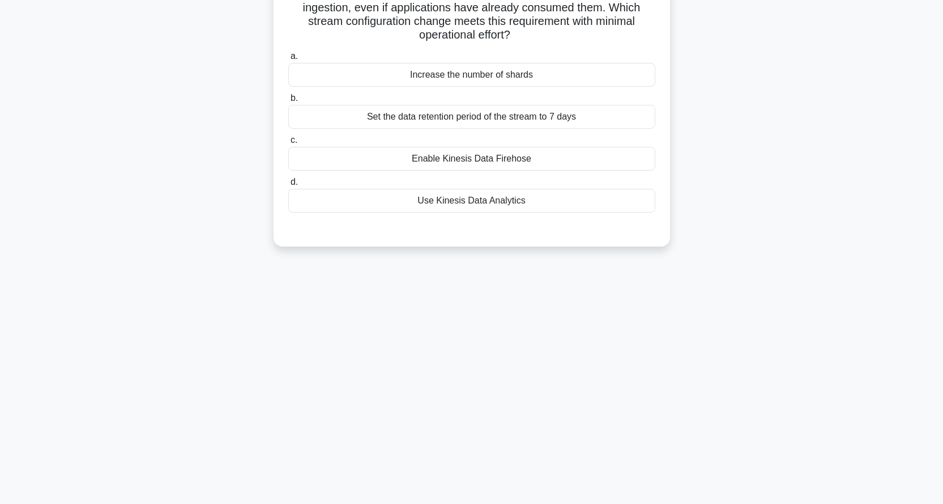
scroll to position [0, 0]
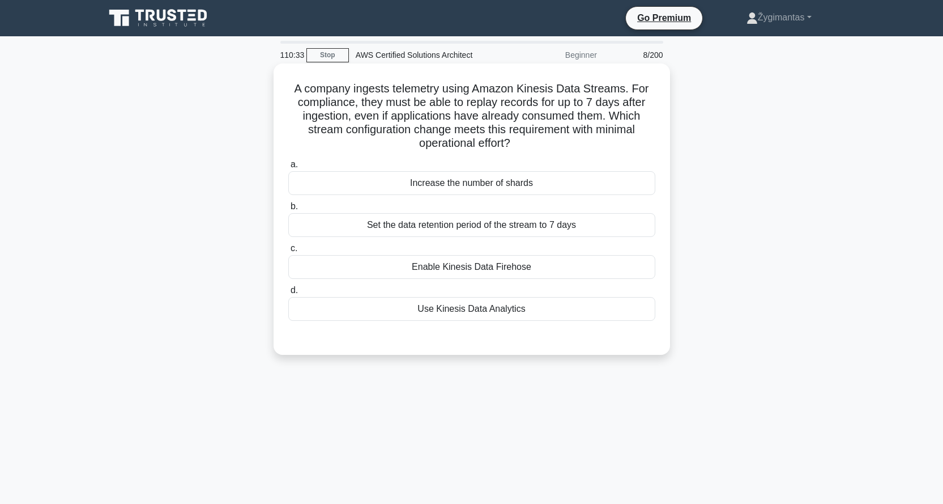
click at [453, 227] on div "Set the data retention period of the stream to 7 days" at bounding box center [471, 225] width 367 height 24
click at [288, 210] on input "b. Set the data retention period of the stream to 7 days" at bounding box center [288, 206] width 0 height 7
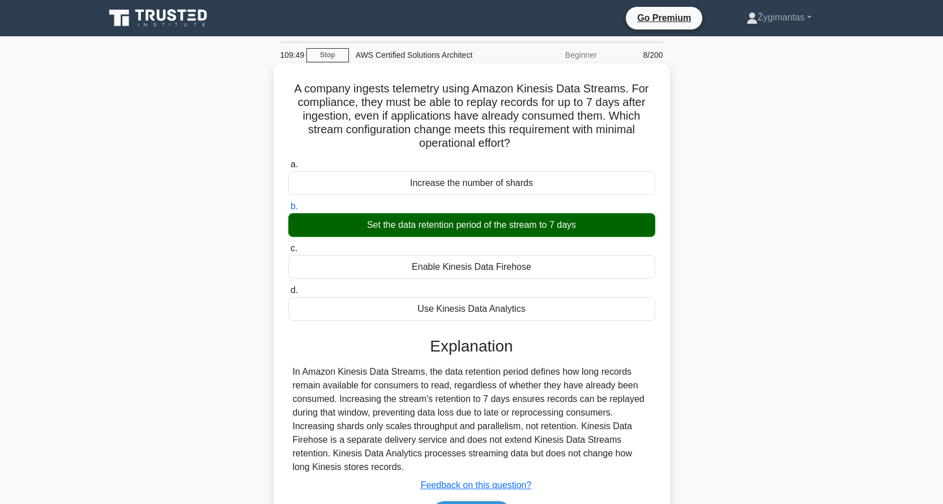
scroll to position [108, 0]
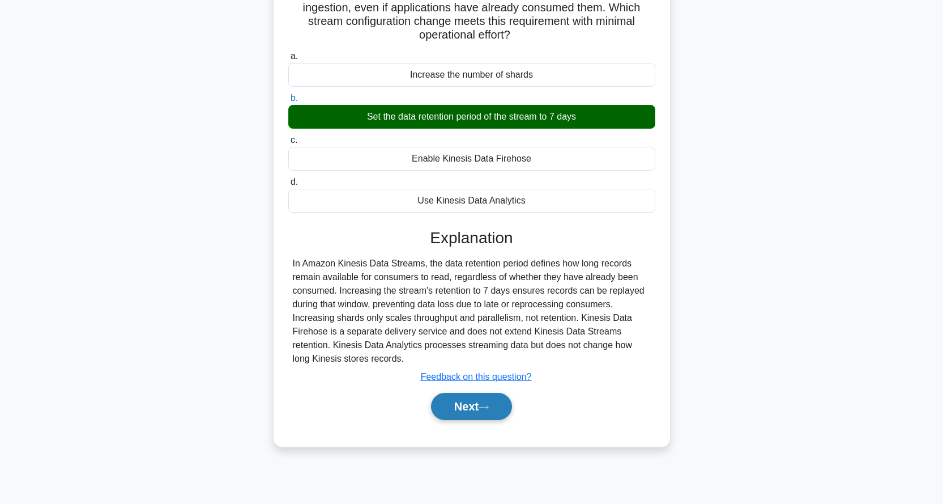
click at [461, 407] on button "Next" at bounding box center [471, 406] width 81 height 27
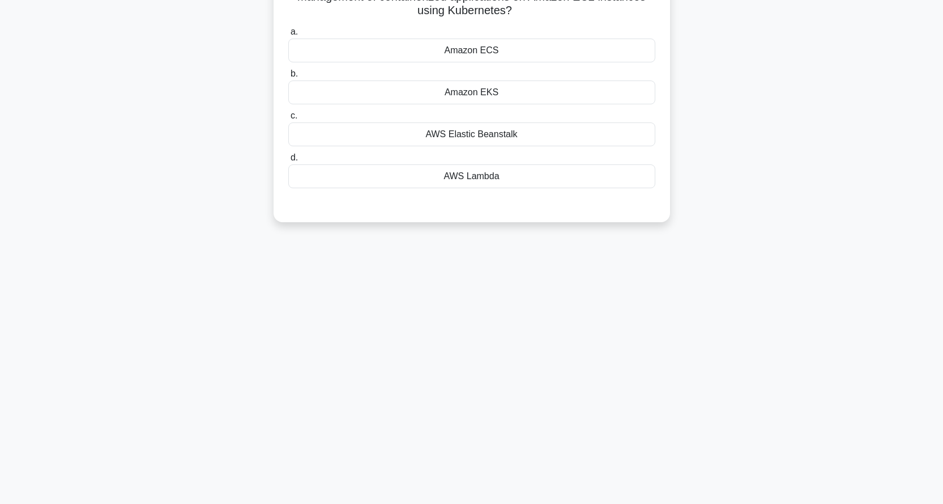
scroll to position [0, 0]
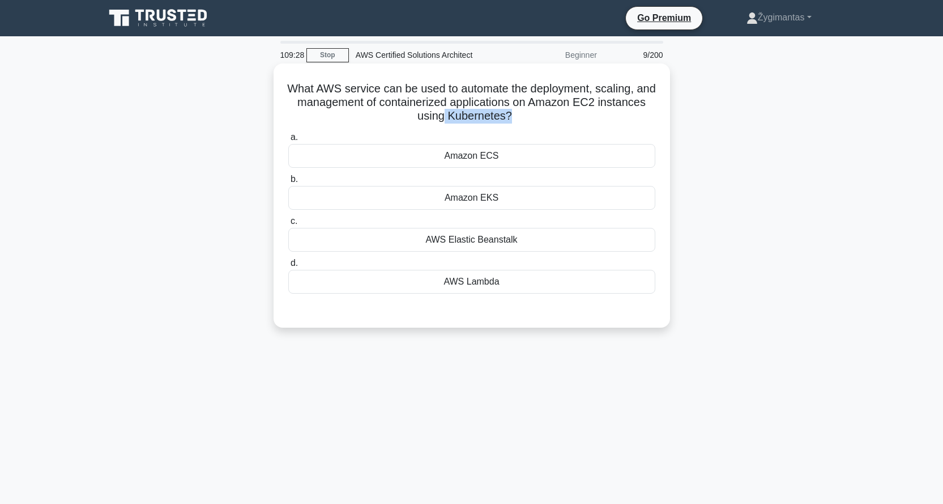
drag, startPoint x: 467, startPoint y: 115, endPoint x: 534, endPoint y: 116, distance: 66.8
click at [534, 116] on h5 "What AWS service can be used to automate the deployment, scaling, and managemen…" at bounding box center [471, 103] width 369 height 42
click at [486, 114] on h5 "What AWS service can be used to automate the deployment, scaling, and managemen…" at bounding box center [471, 103] width 369 height 42
drag, startPoint x: 473, startPoint y: 114, endPoint x: 536, endPoint y: 114, distance: 63.4
click at [536, 114] on h5 "What AWS service can be used to automate the deployment, scaling, and managemen…" at bounding box center [471, 103] width 369 height 42
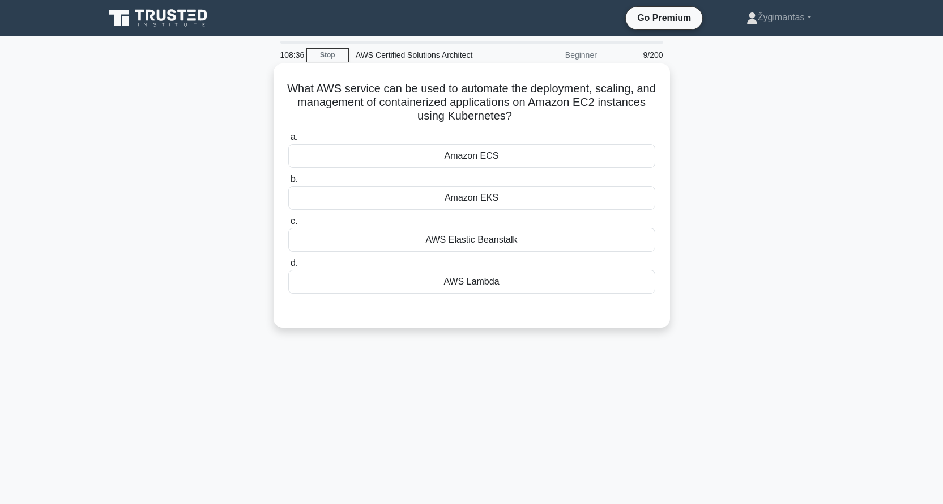
click at [479, 283] on div "AWS Lambda" at bounding box center [471, 282] width 367 height 24
click at [288, 267] on input "d. AWS Lambda" at bounding box center [288, 262] width 0 height 7
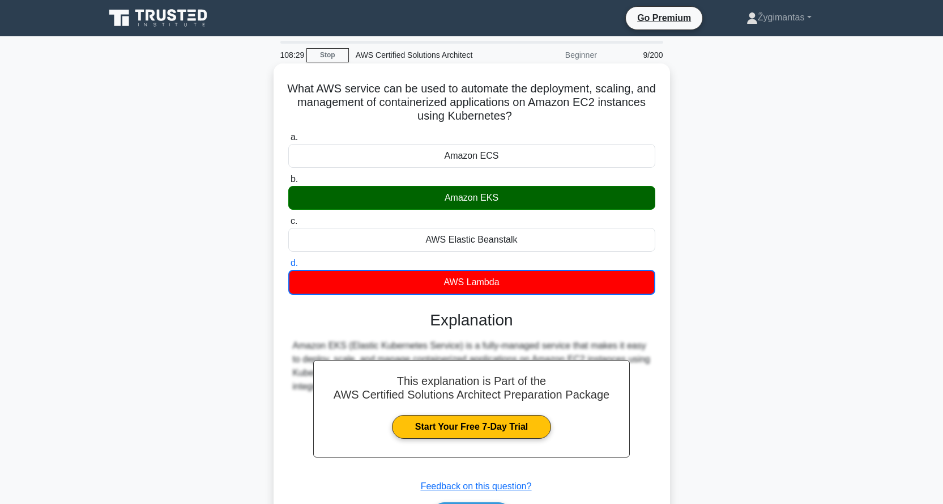
drag, startPoint x: 545, startPoint y: 116, endPoint x: 297, endPoint y: 90, distance: 249.4
click at [297, 90] on h5 "What AWS service can be used to automate the deployment, scaling, and managemen…" at bounding box center [471, 103] width 369 height 42
copy h5 "What AWS service can be used to automate the deployment, scaling, and managemen…"
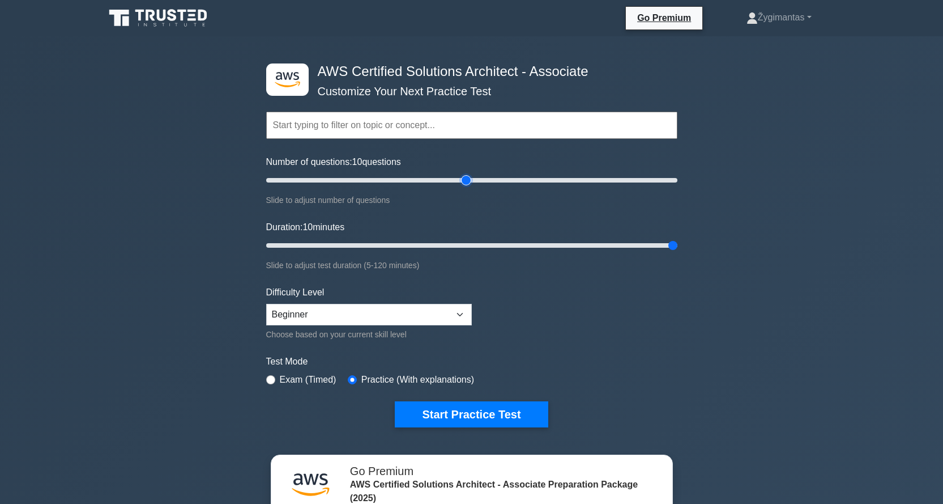
click at [466, 176] on input "Number of questions: 10 questions" at bounding box center [471, 180] width 411 height 14
drag, startPoint x: 467, startPoint y: 177, endPoint x: 667, endPoint y: 193, distance: 200.0
type input "195"
click at [658, 187] on input "Number of questions: 180 questions" at bounding box center [471, 180] width 411 height 14
